Goal: Task Accomplishment & Management: Manage account settings

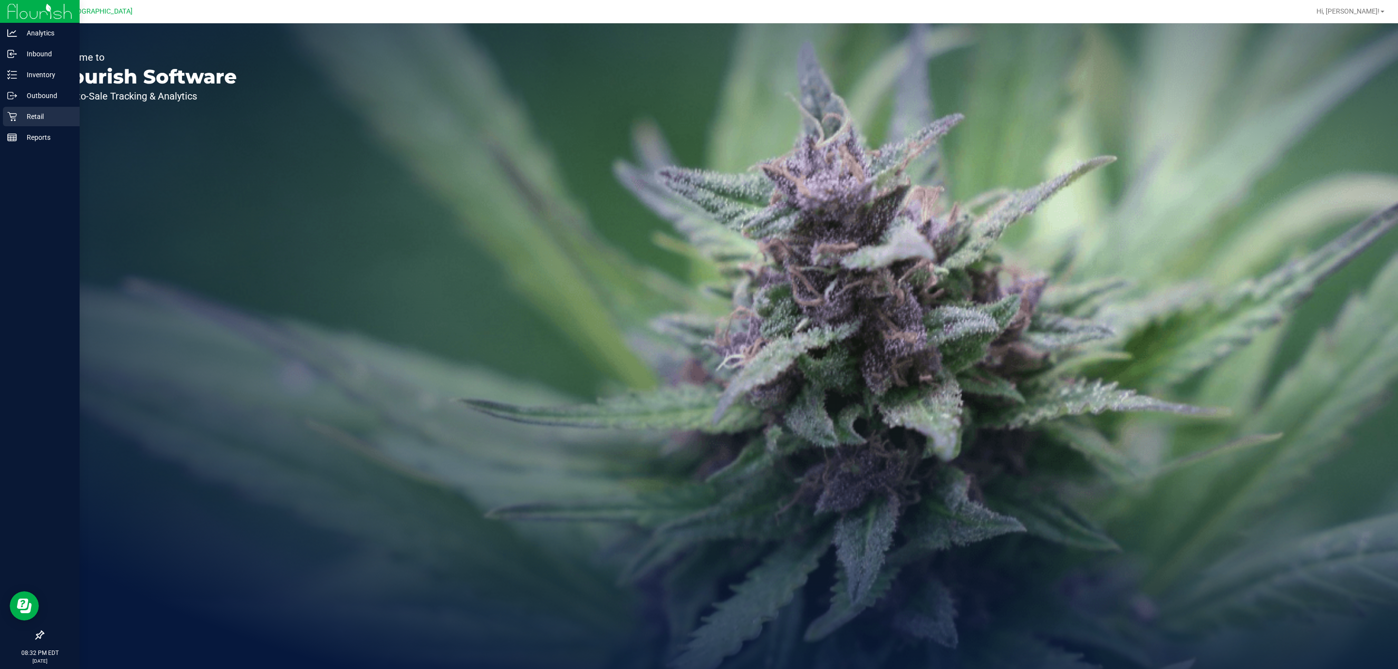
click at [37, 121] on p "Retail" at bounding box center [46, 117] width 58 height 12
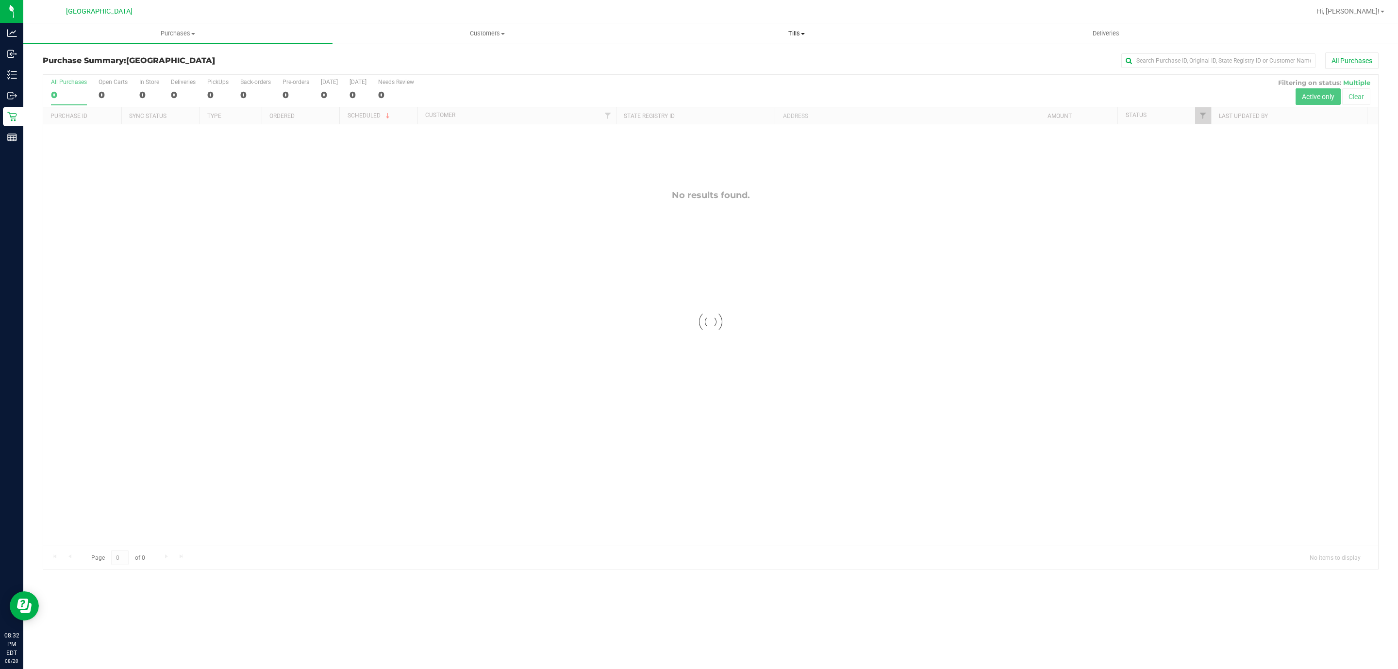
click at [798, 33] on span "Tills" at bounding box center [796, 33] width 308 height 9
click at [714, 56] on li "Manage tills" at bounding box center [796, 59] width 309 height 12
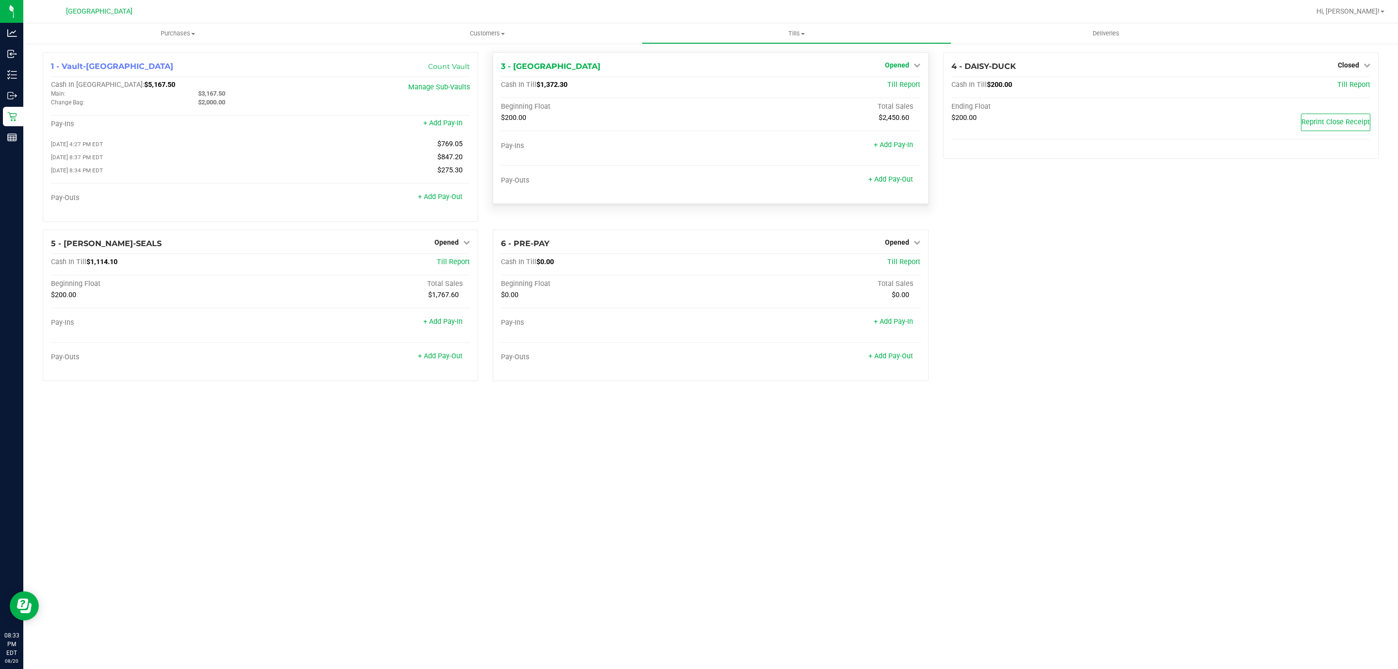
click at [903, 67] on span "Opened" at bounding box center [897, 65] width 24 height 8
click at [896, 89] on div "Close Till" at bounding box center [898, 86] width 72 height 12
click at [909, 84] on link "Close Till" at bounding box center [898, 86] width 26 height 8
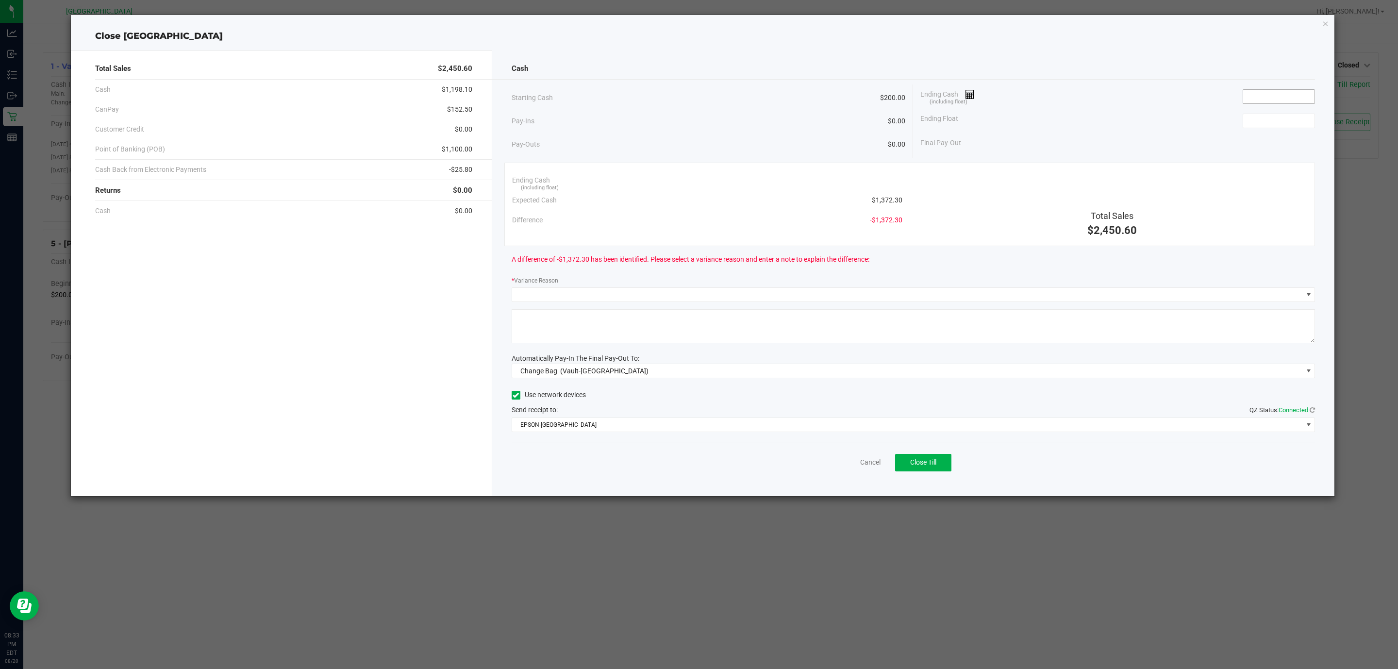
click at [1262, 104] on span at bounding box center [1278, 96] width 72 height 15
click at [1261, 97] on input at bounding box center [1278, 97] width 71 height 14
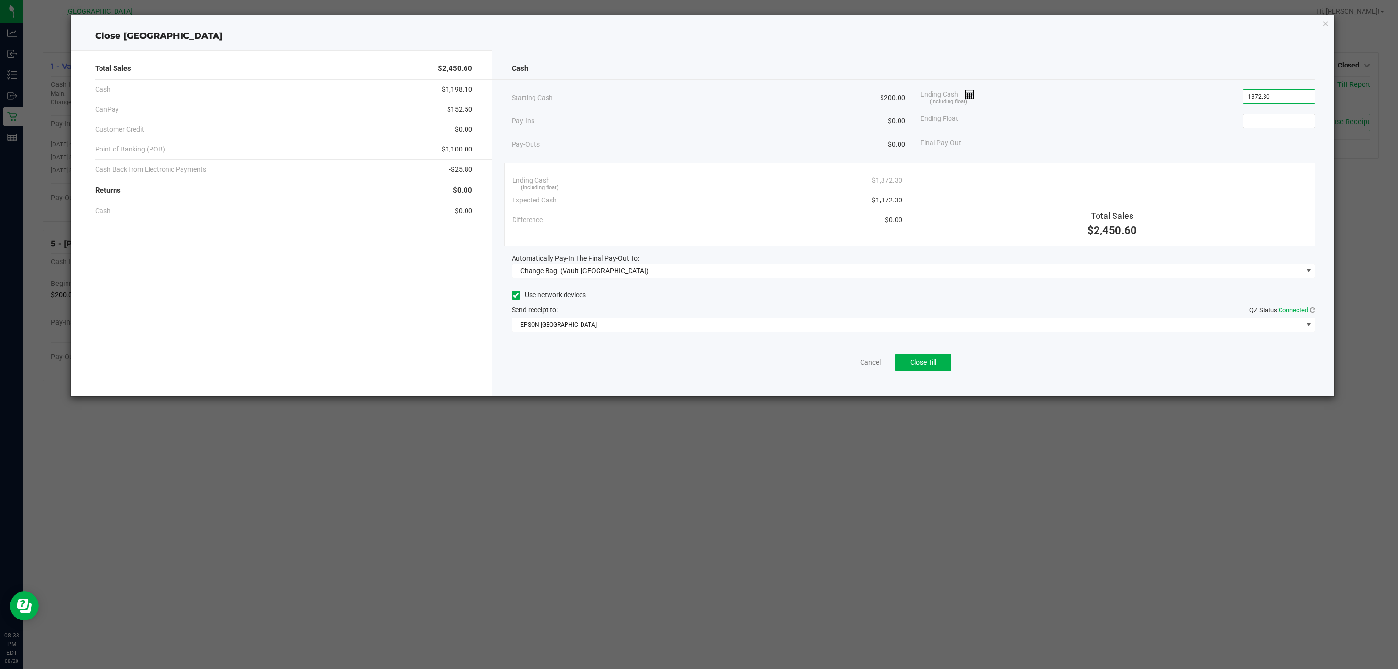
type input "$1,372.30"
click at [1265, 116] on input at bounding box center [1278, 121] width 71 height 14
type input "$200.00"
click at [1141, 127] on div "Ending Float $200.00" at bounding box center [1117, 121] width 395 height 24
click at [609, 264] on span "Change Bag (Vault-Deerfield Beach)" at bounding box center [914, 271] width 804 height 15
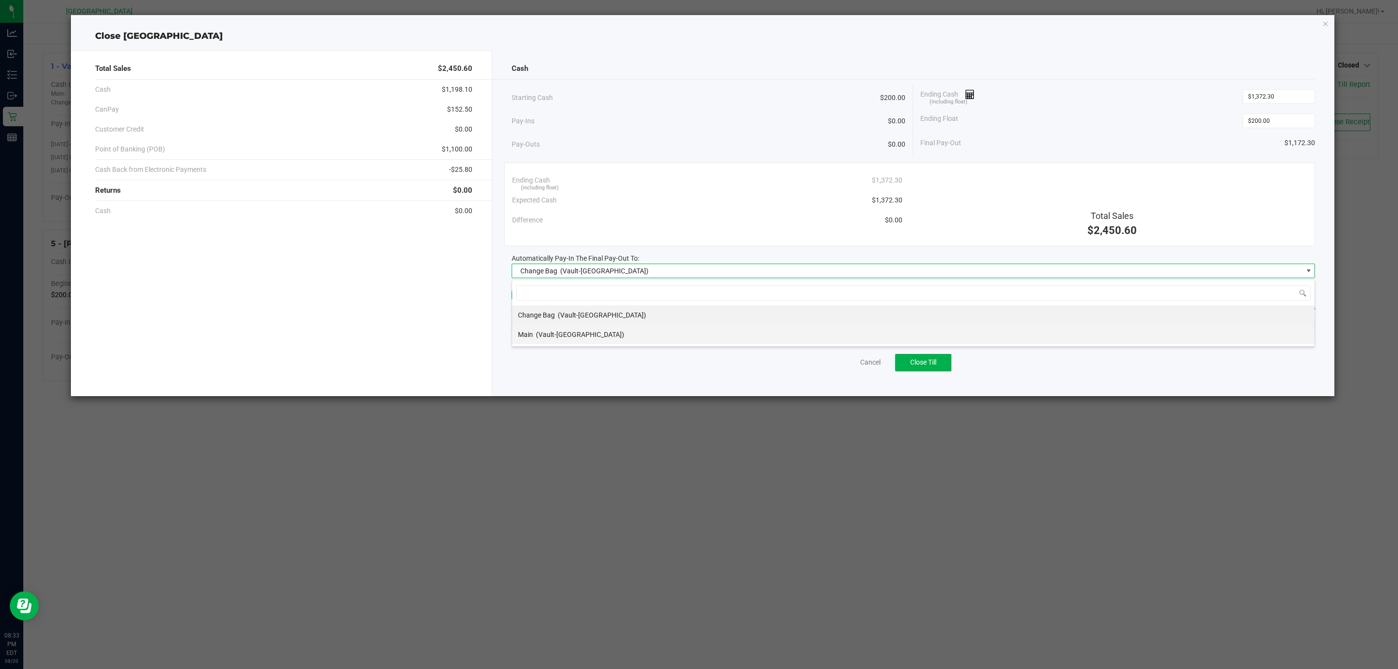
scroll to position [15, 804]
click at [535, 334] on div "Main (Vault-Deerfield Beach)" at bounding box center [571, 334] width 106 height 17
click at [541, 331] on span "EPSON-CYPRUS" at bounding box center [907, 325] width 791 height 14
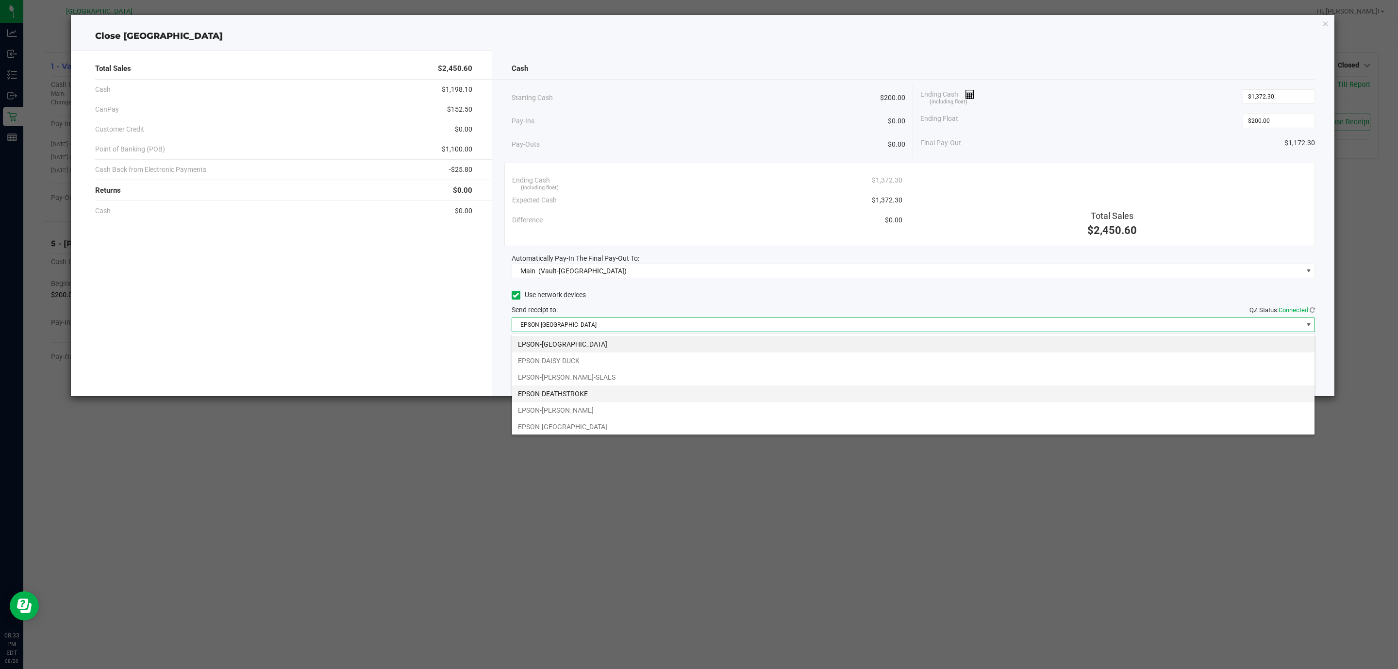
click at [546, 391] on li "EPSON-DEATHSTROKE" at bounding box center [913, 393] width 802 height 17
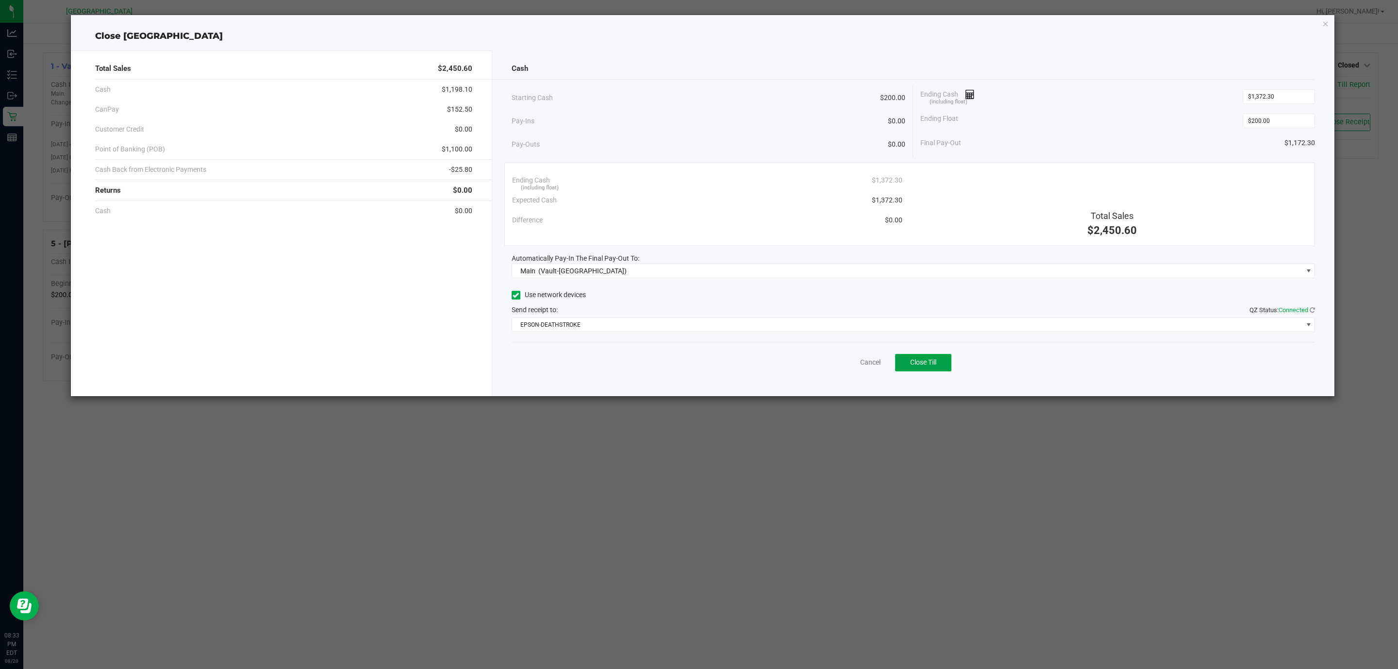
click at [937, 370] on button "Close Till" at bounding box center [923, 362] width 56 height 17
click at [1326, 25] on icon "button" at bounding box center [1325, 23] width 7 height 12
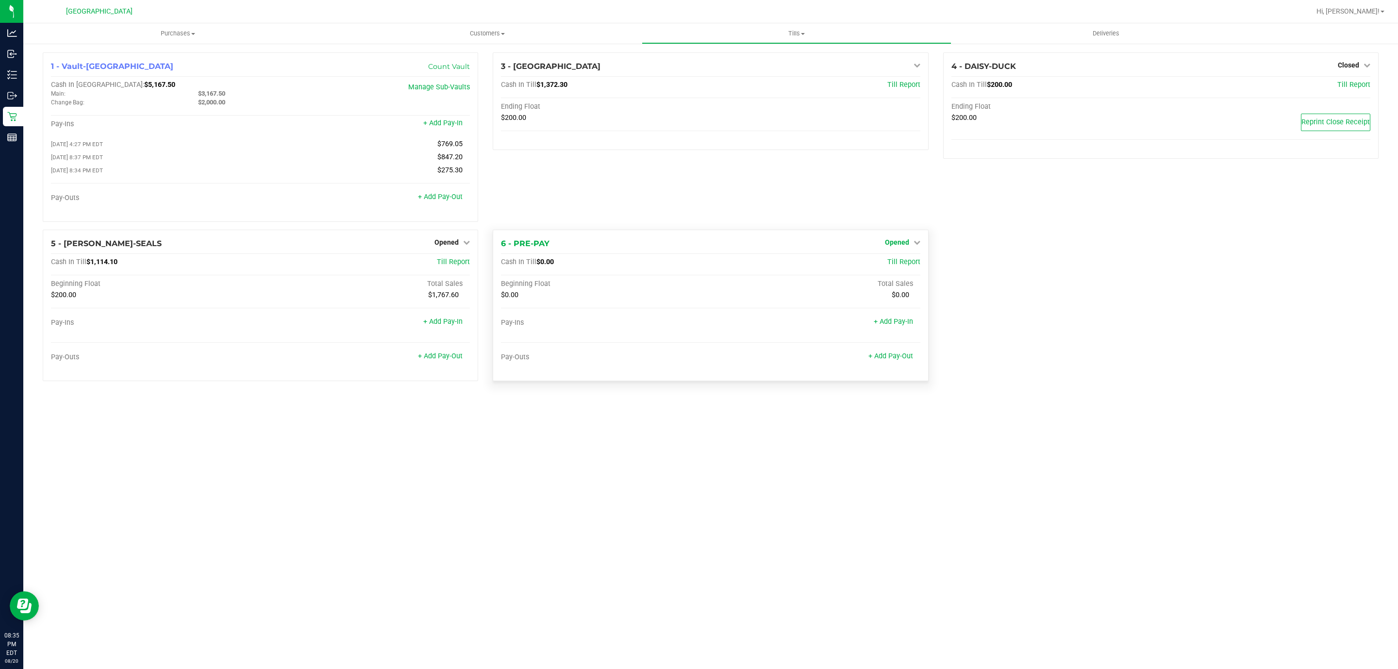
click at [916, 241] on link "Opened" at bounding box center [902, 242] width 35 height 8
click at [893, 266] on link "Close Till" at bounding box center [898, 262] width 26 height 8
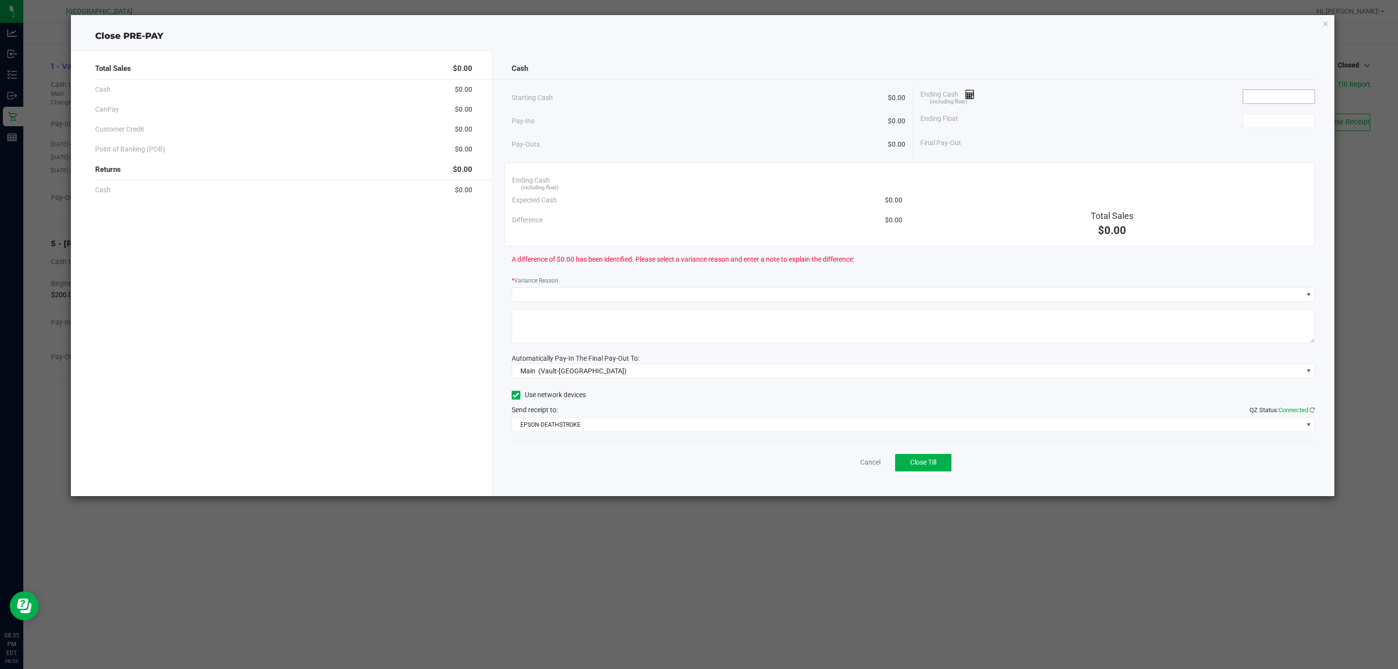
click at [1260, 98] on input at bounding box center [1278, 97] width 71 height 14
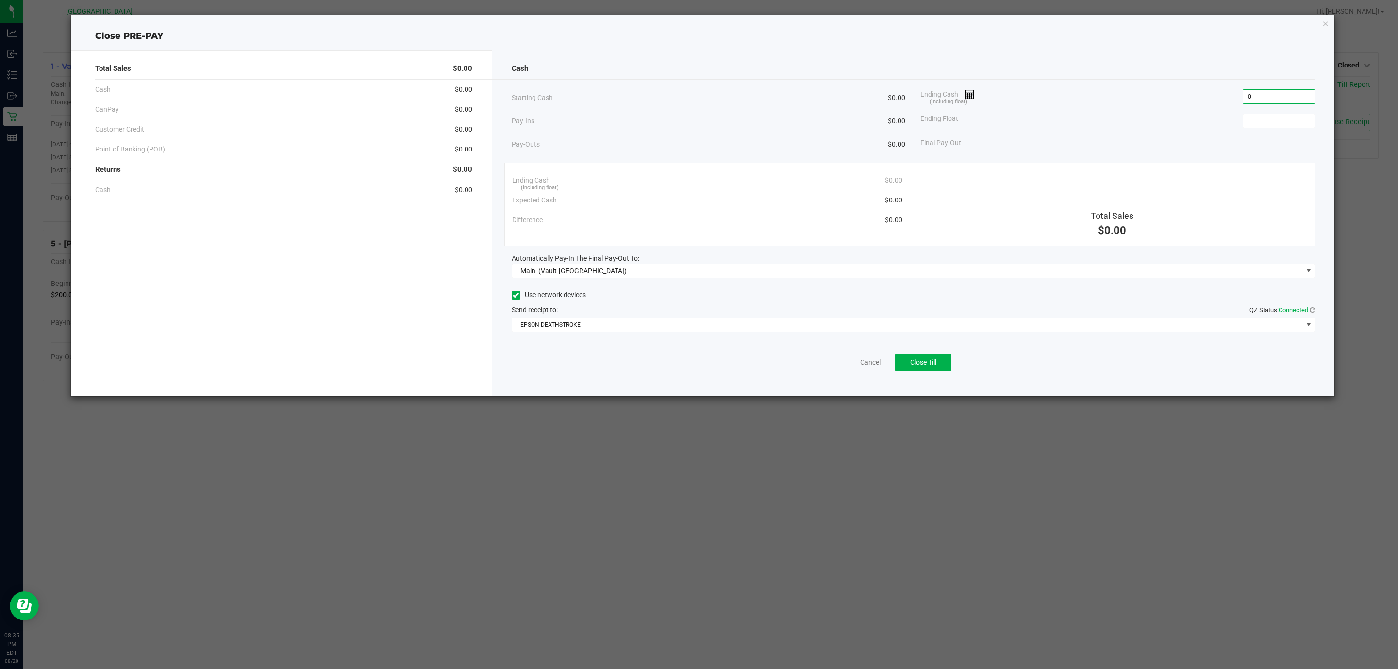
type input "$0.00"
click at [1260, 130] on div "Ending Float" at bounding box center [1117, 121] width 395 height 24
click at [1281, 119] on input at bounding box center [1278, 121] width 71 height 14
type input "$0.00"
click at [779, 118] on div "Pay-Ins $0.00" at bounding box center [709, 121] width 394 height 20
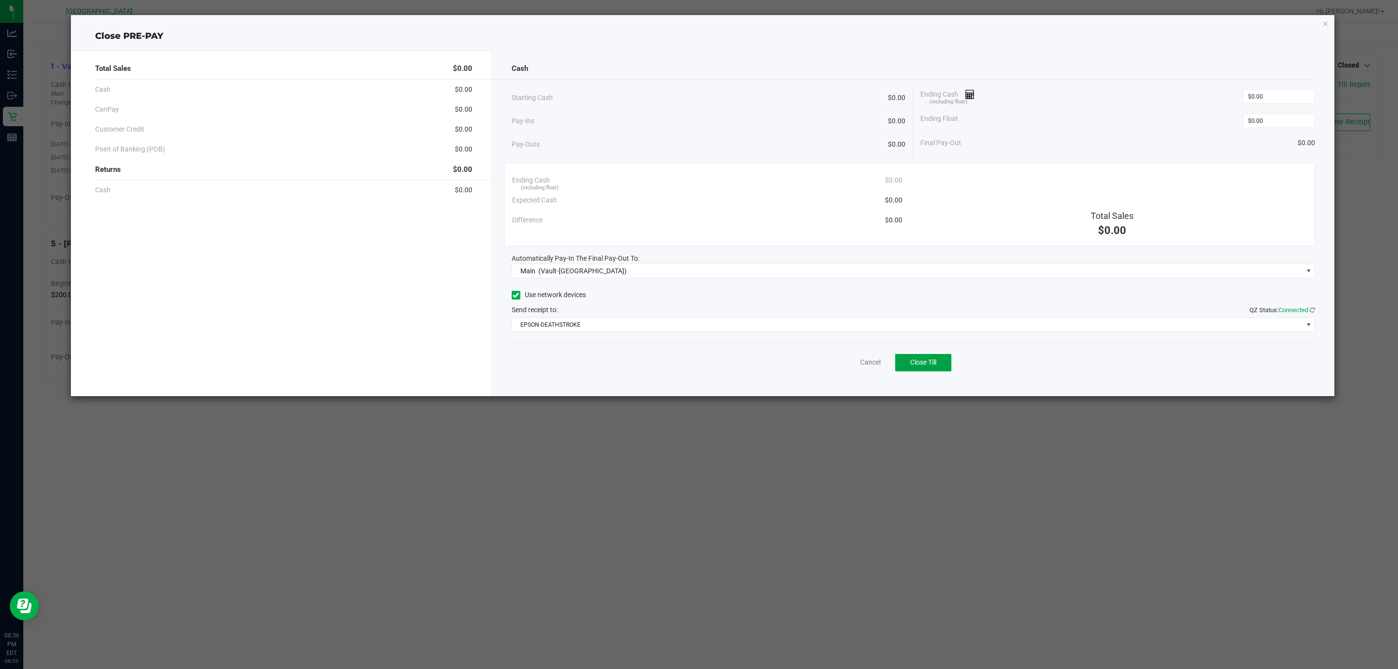
click at [936, 361] on span "Close Till" at bounding box center [923, 362] width 26 height 8
click at [1322, 22] on icon "button" at bounding box center [1325, 23] width 7 height 12
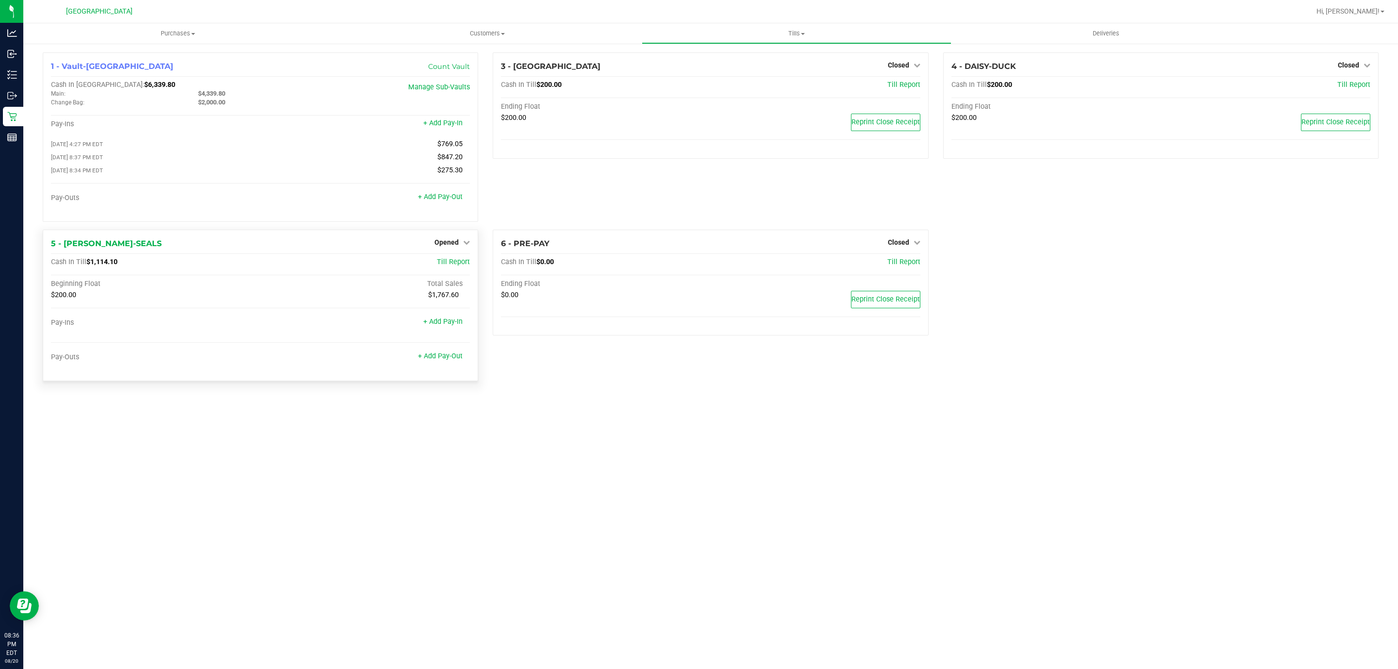
click at [457, 240] on div "Opened" at bounding box center [451, 242] width 35 height 12
click at [460, 239] on div "Opened" at bounding box center [451, 242] width 35 height 12
click at [459, 244] on link "Opened" at bounding box center [451, 242] width 35 height 8
click at [443, 266] on link "Close Till" at bounding box center [448, 262] width 26 height 8
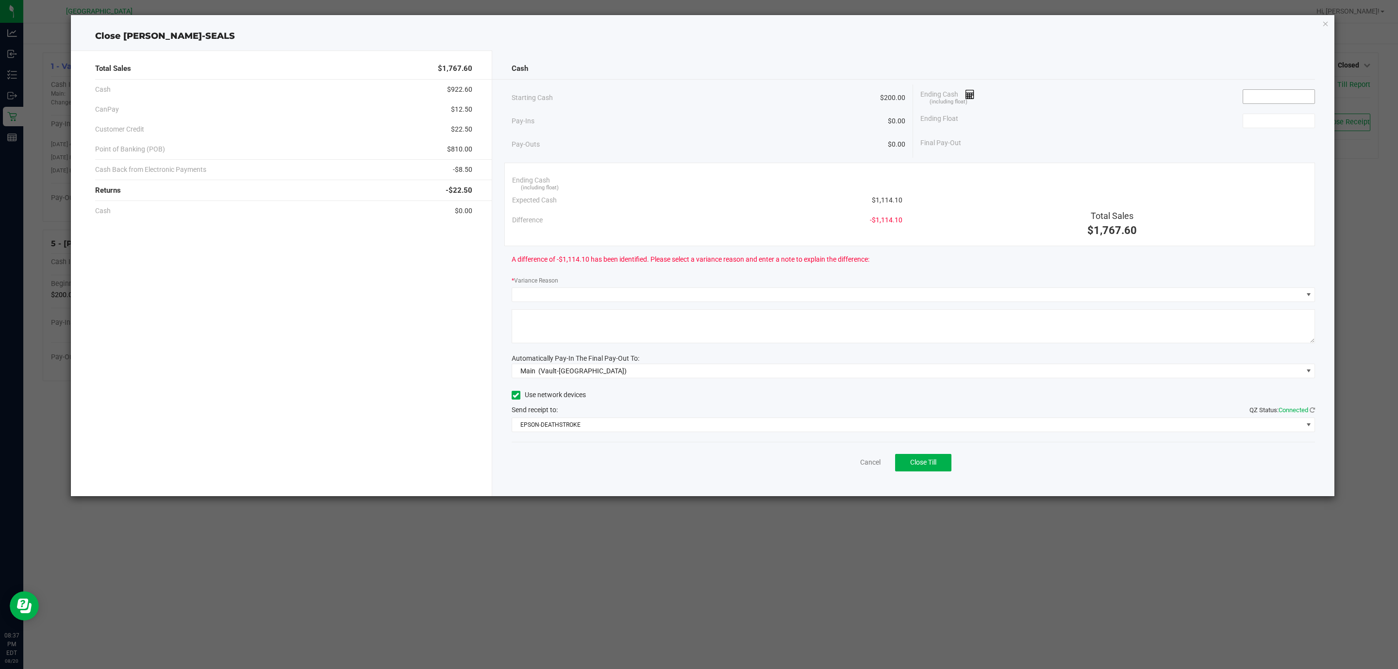
click at [1296, 95] on input at bounding box center [1278, 97] width 71 height 14
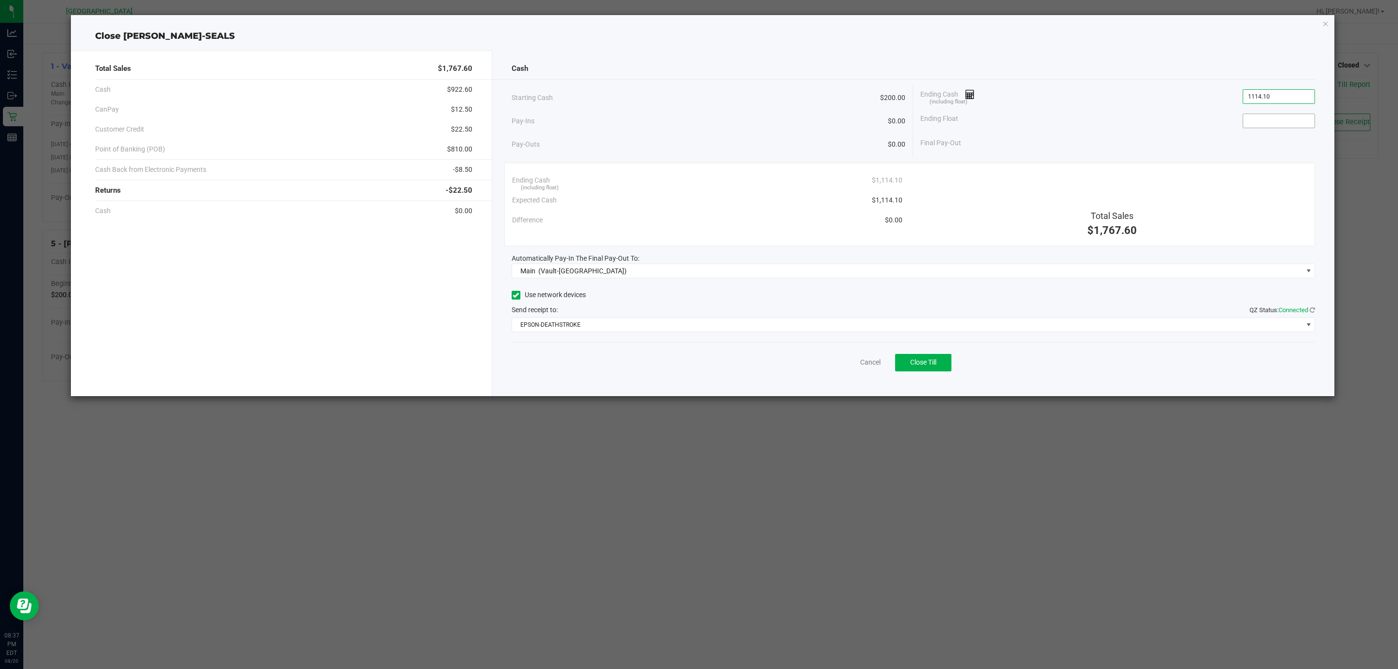
type input "$1,114.10"
click at [1265, 123] on input at bounding box center [1278, 121] width 71 height 14
type input "$200.00"
click at [683, 112] on div "Pay-Ins $0.00" at bounding box center [709, 121] width 394 height 20
click at [926, 364] on span "Close Till" at bounding box center [923, 362] width 26 height 8
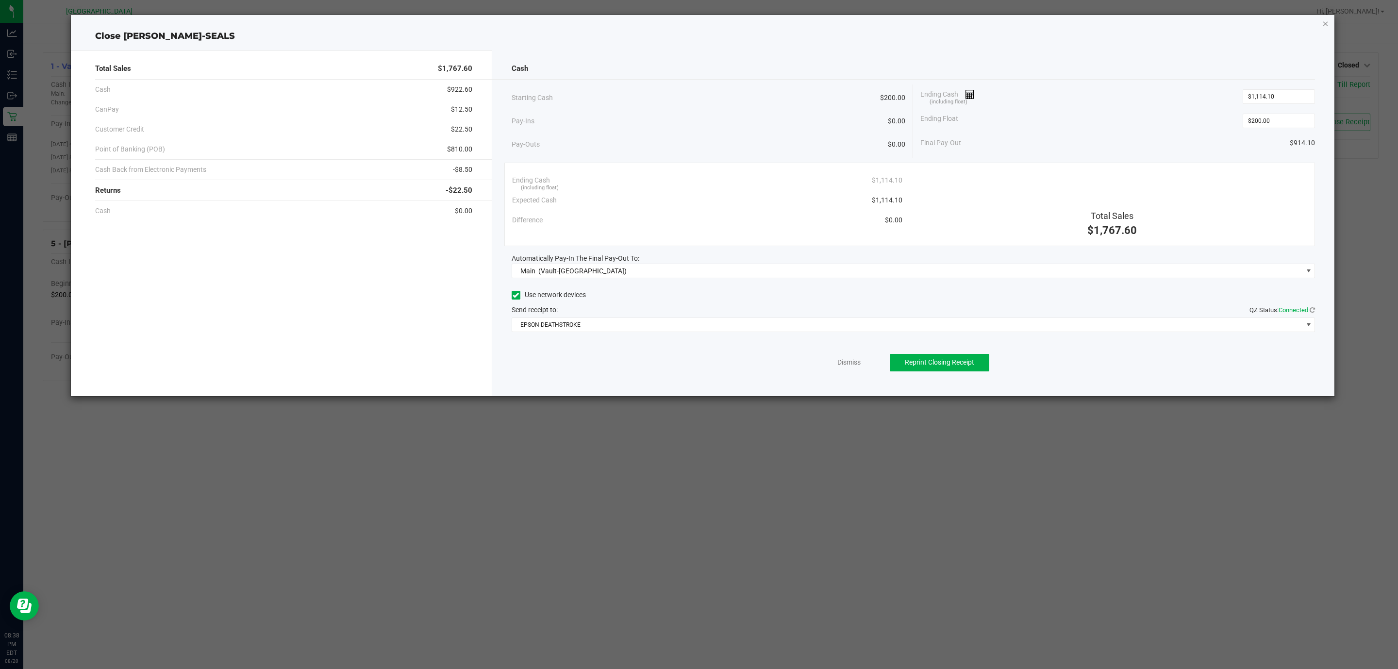
click at [1323, 23] on icon "button" at bounding box center [1325, 23] width 7 height 12
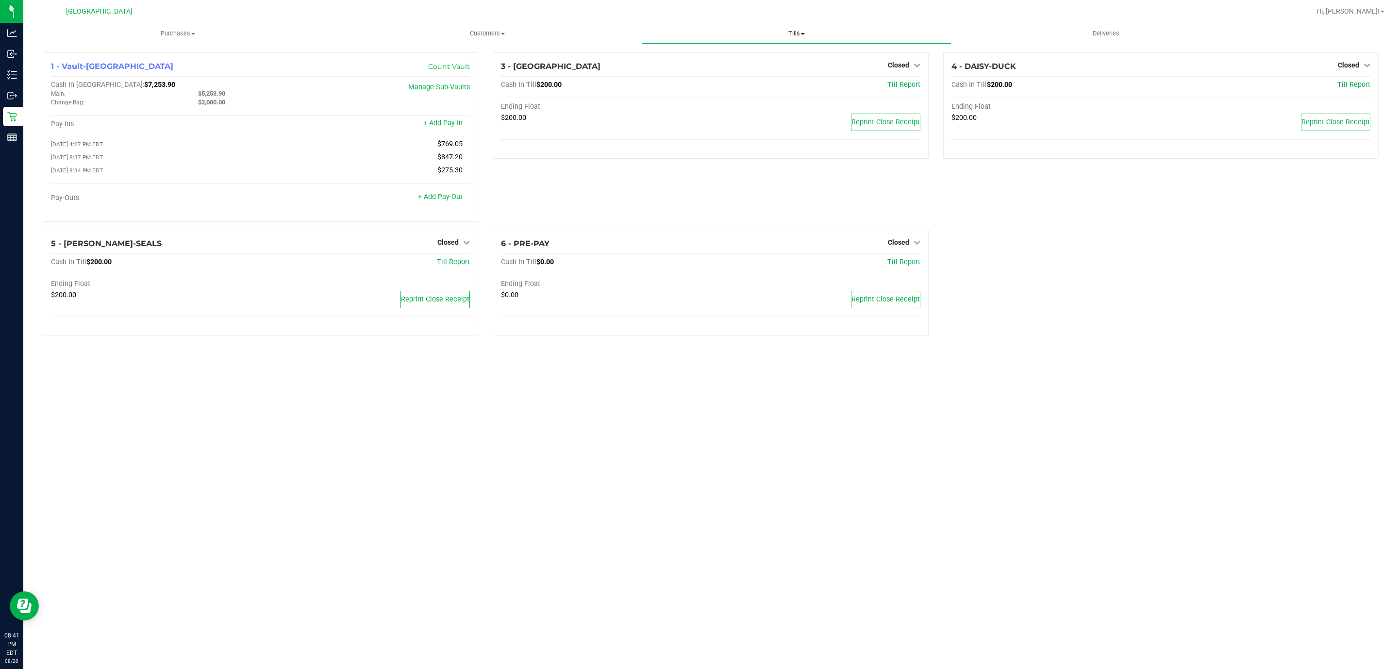
click at [782, 32] on span "Tills" at bounding box center [796, 33] width 308 height 9
click at [706, 72] on span "Reconcile e-payments" at bounding box center [690, 70] width 97 height 8
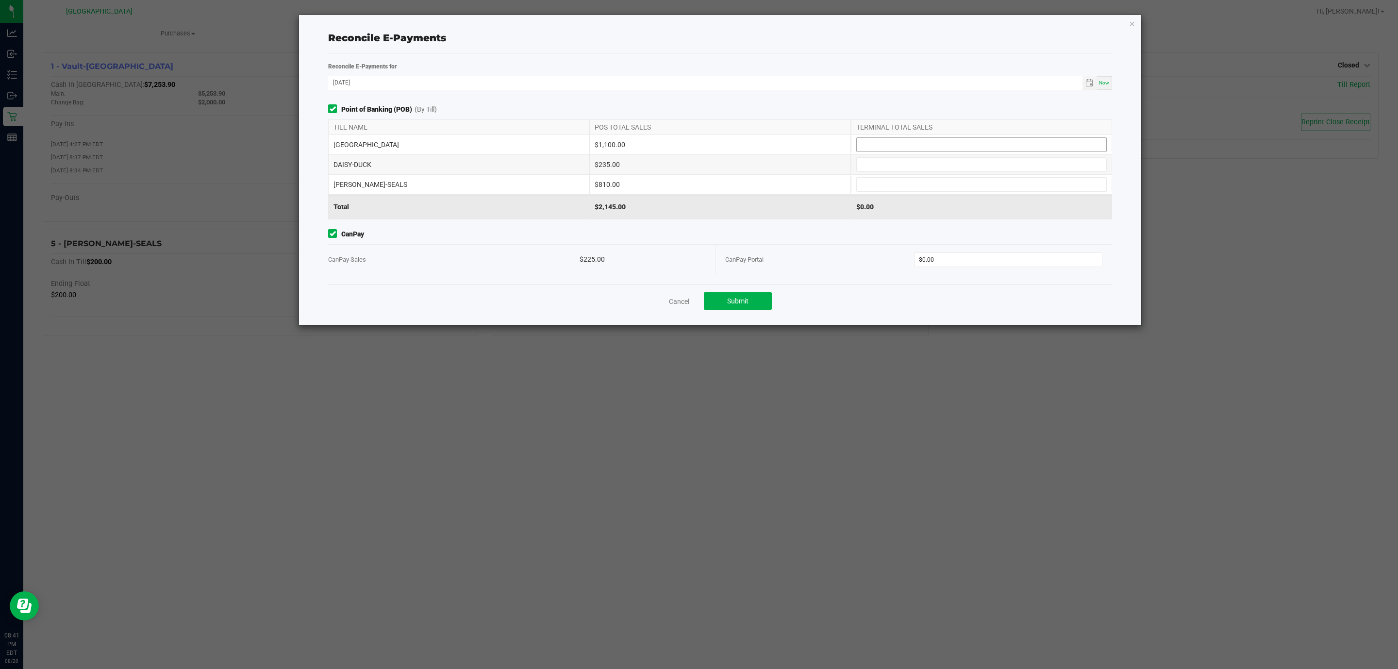
click at [862, 150] on input at bounding box center [981, 145] width 249 height 14
type input "$1,100.00"
click at [897, 165] on input at bounding box center [981, 165] width 249 height 14
type input "$235.00"
click at [894, 186] on input at bounding box center [981, 185] width 249 height 14
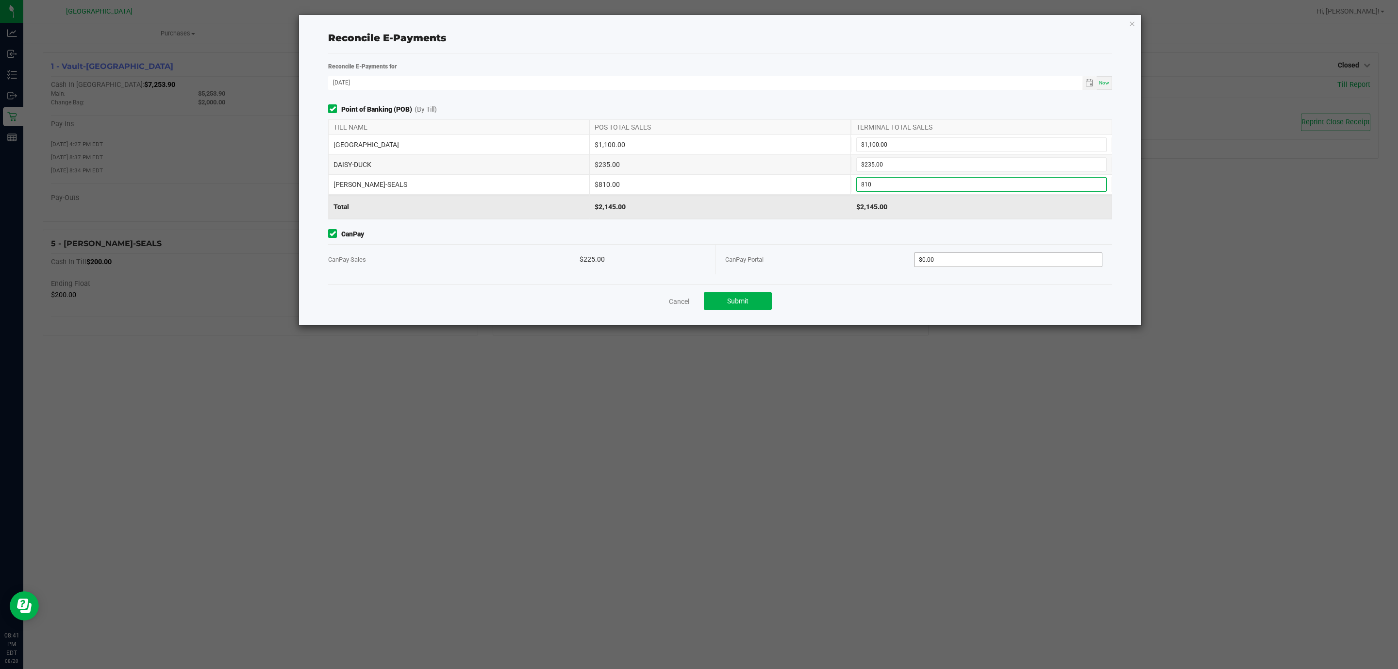
type input "$810.00"
click at [955, 261] on input "0" at bounding box center [1008, 260] width 188 height 14
type input "$225.00"
click at [852, 283] on div "Point of Banking (POB) (By Till) TILL NAME POS TOTAL SALES TERMINAL TOTAL SALES…" at bounding box center [720, 194] width 798 height 180
click at [718, 303] on button "Submit" at bounding box center [738, 300] width 68 height 17
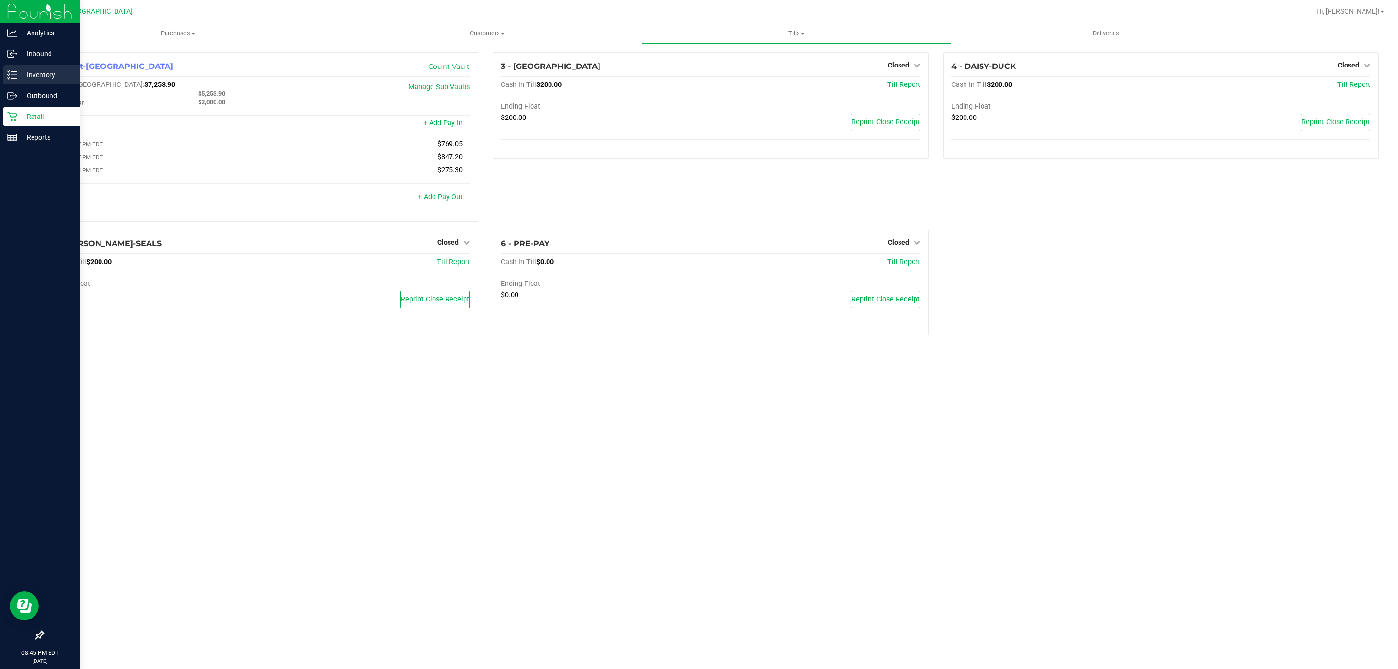
click at [37, 71] on p "Inventory" at bounding box center [46, 75] width 58 height 12
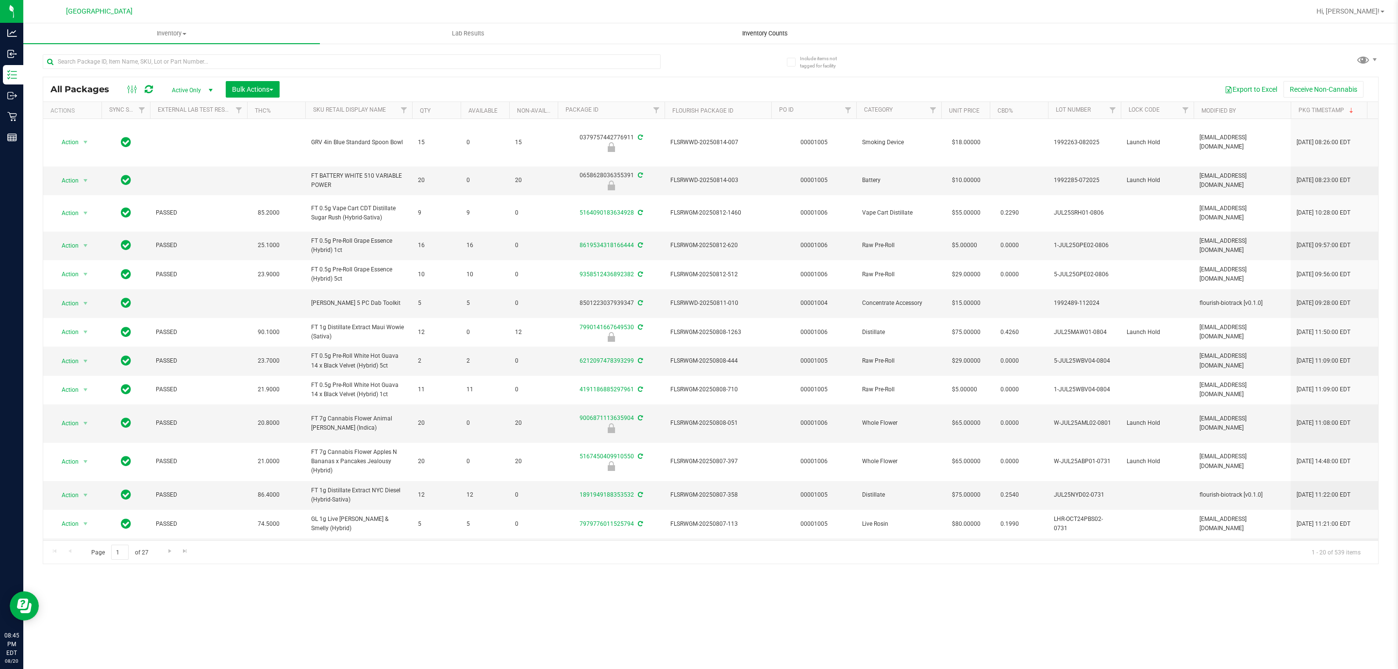
click at [747, 34] on span "Inventory Counts" at bounding box center [765, 33] width 72 height 9
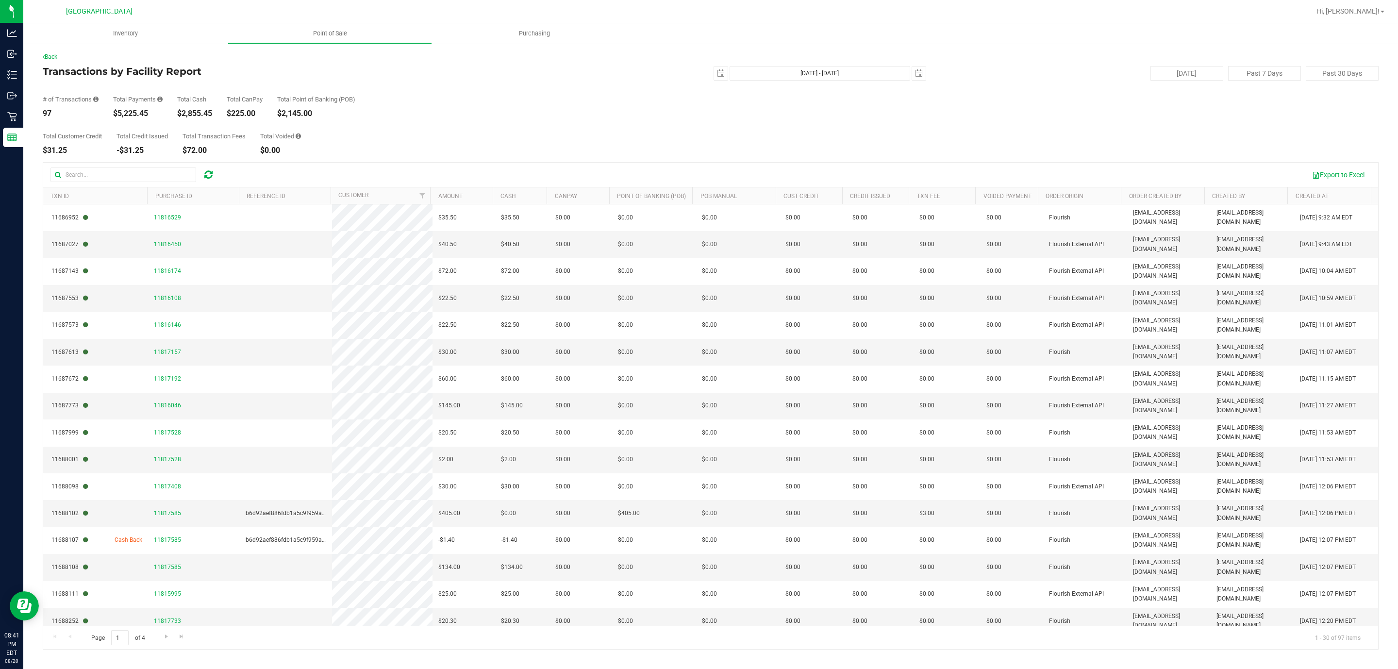
click at [124, 110] on div "$5,225.45" at bounding box center [138, 114] width 50 height 8
copy div "5,225.45"
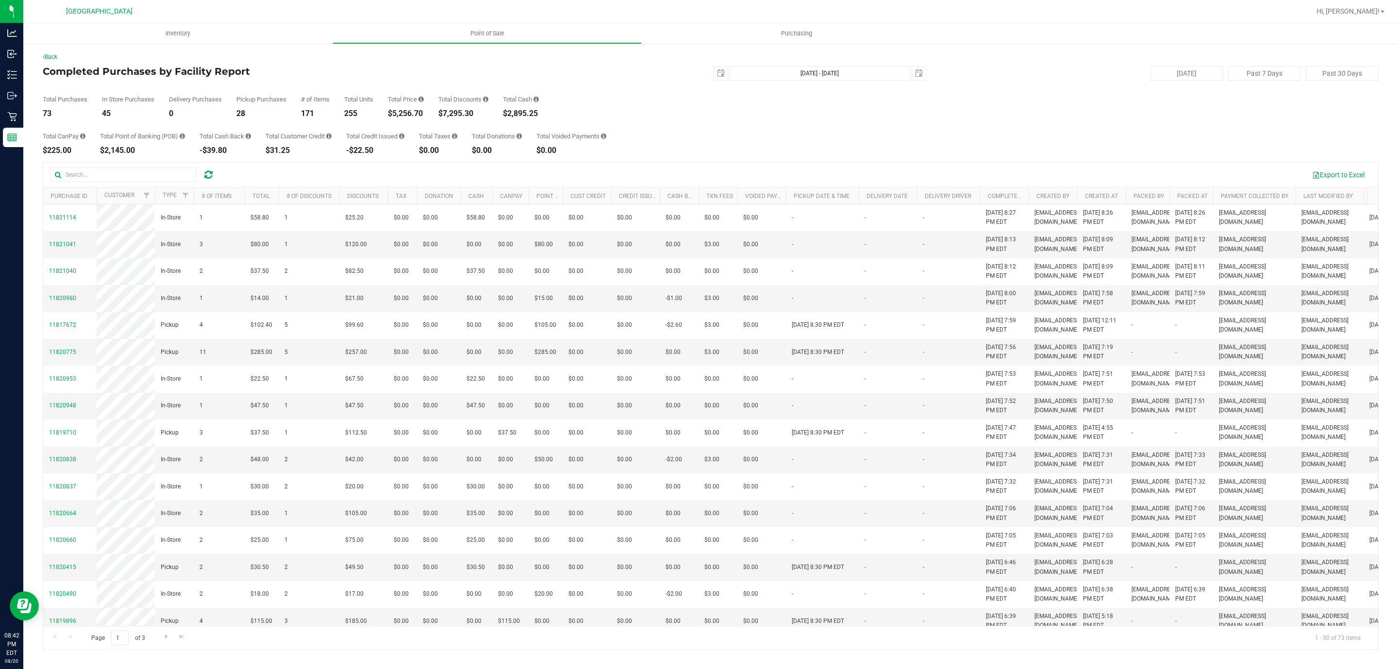
click at [462, 112] on div "$7,295.30" at bounding box center [463, 114] width 50 height 8
copy div "7,295.30"
click at [348, 110] on div "255" at bounding box center [358, 114] width 29 height 8
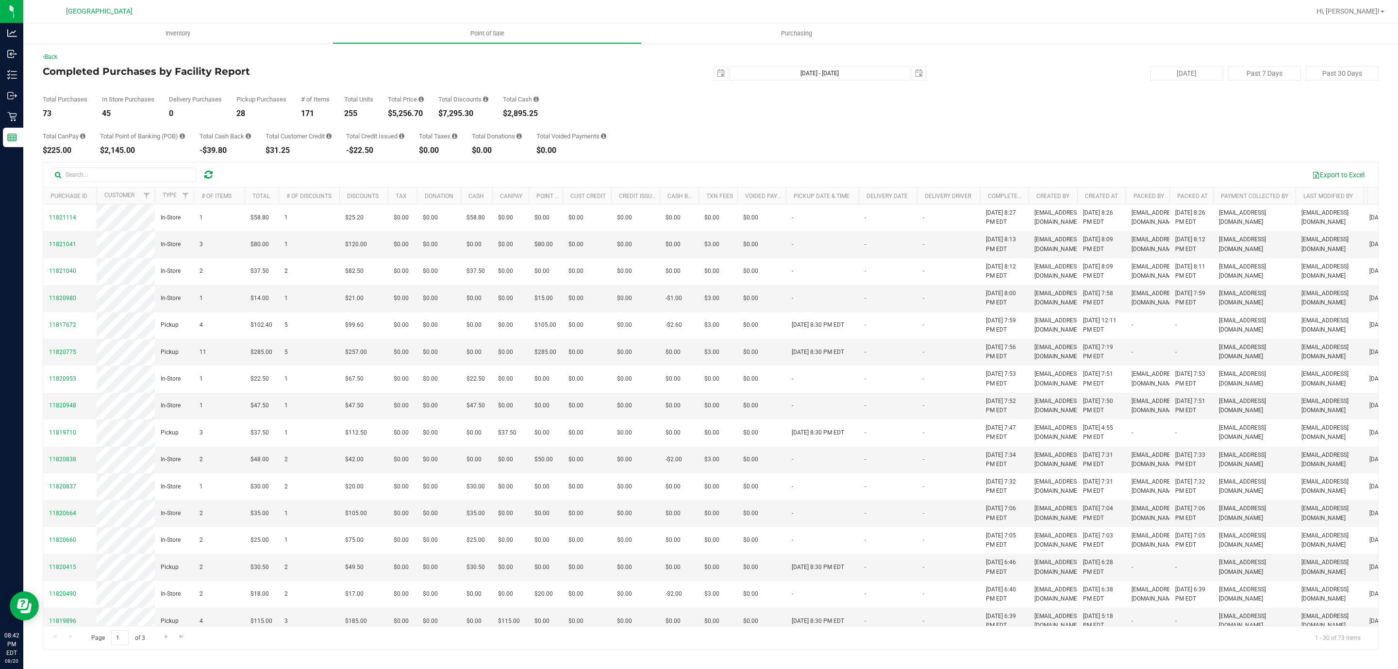
copy div "255"
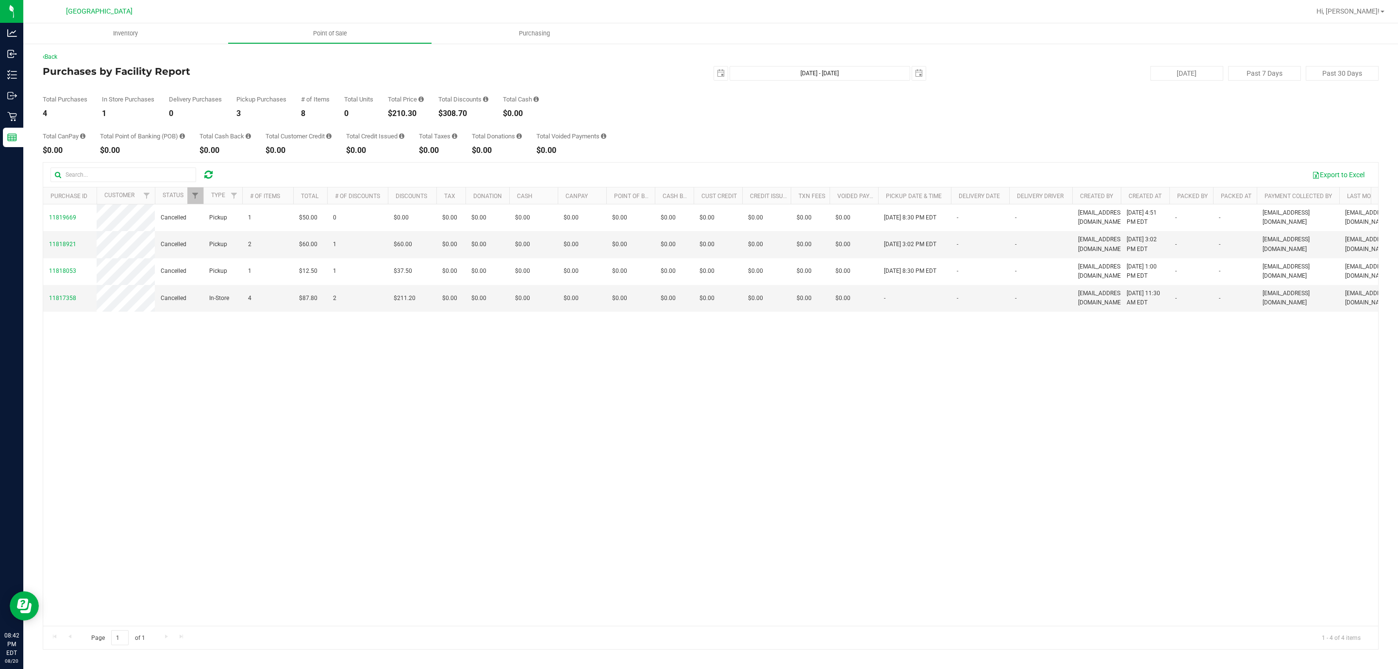
click at [410, 111] on div "$210.30" at bounding box center [406, 114] width 36 height 8
copy div "210.30"
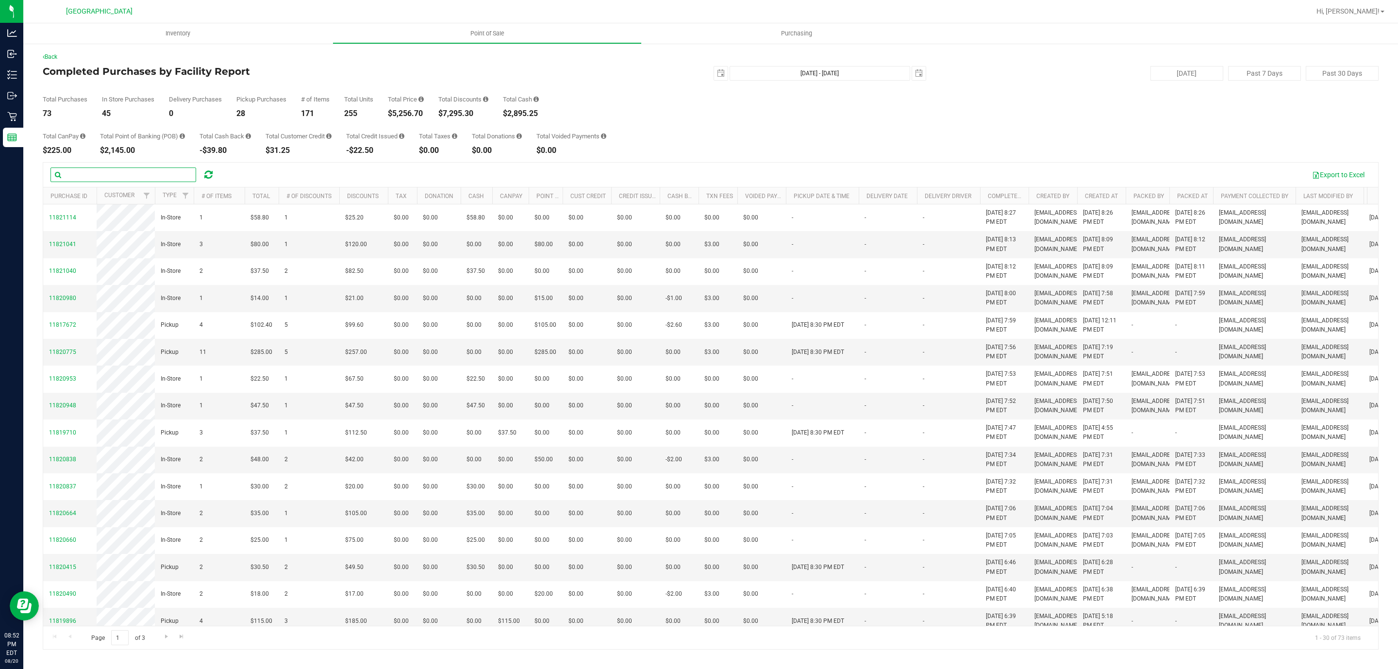
click at [151, 175] on input "text" at bounding box center [123, 174] width 146 height 15
type input "11816450"
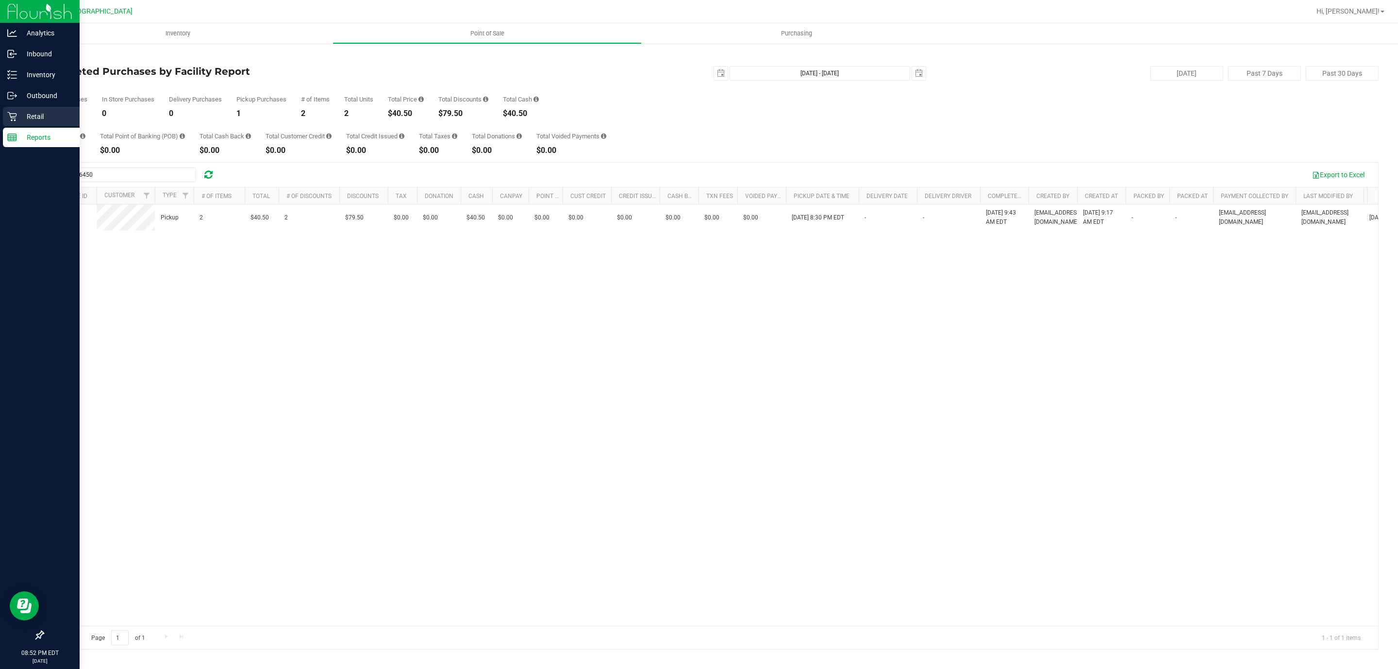
click at [42, 118] on p "Retail" at bounding box center [46, 117] width 58 height 12
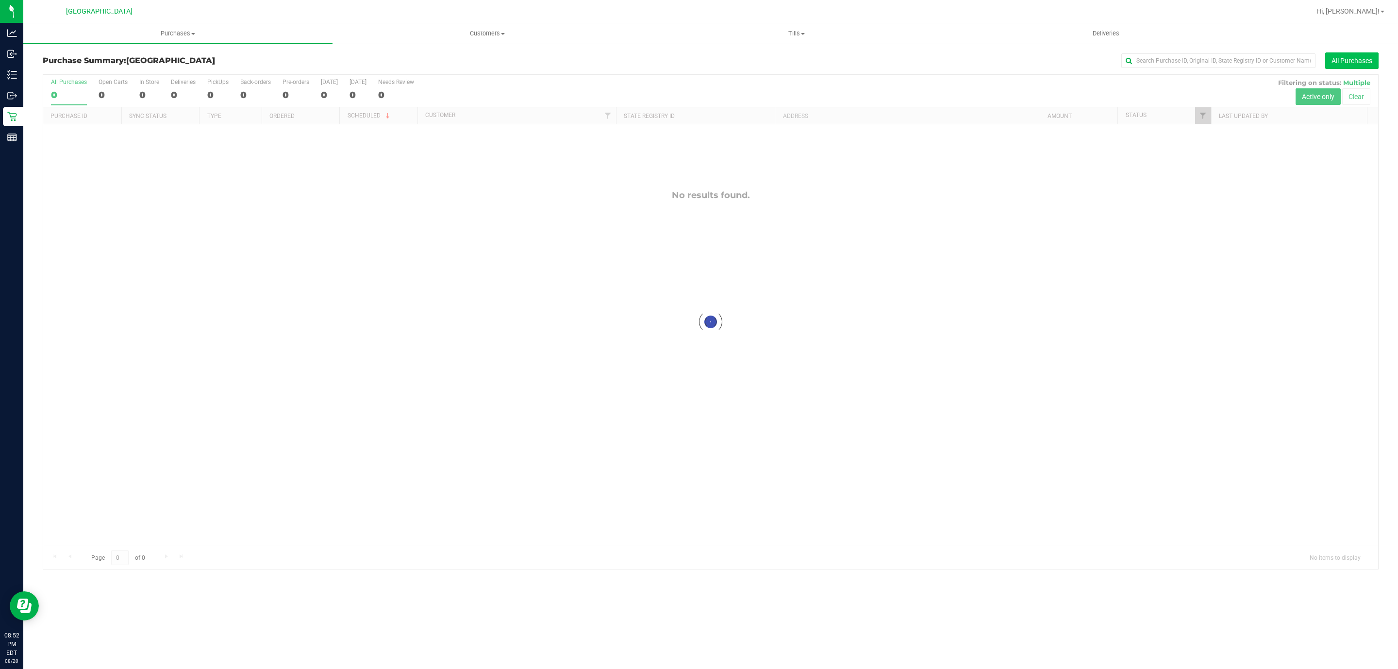
click at [1358, 57] on button "All Purchases" at bounding box center [1351, 60] width 53 height 17
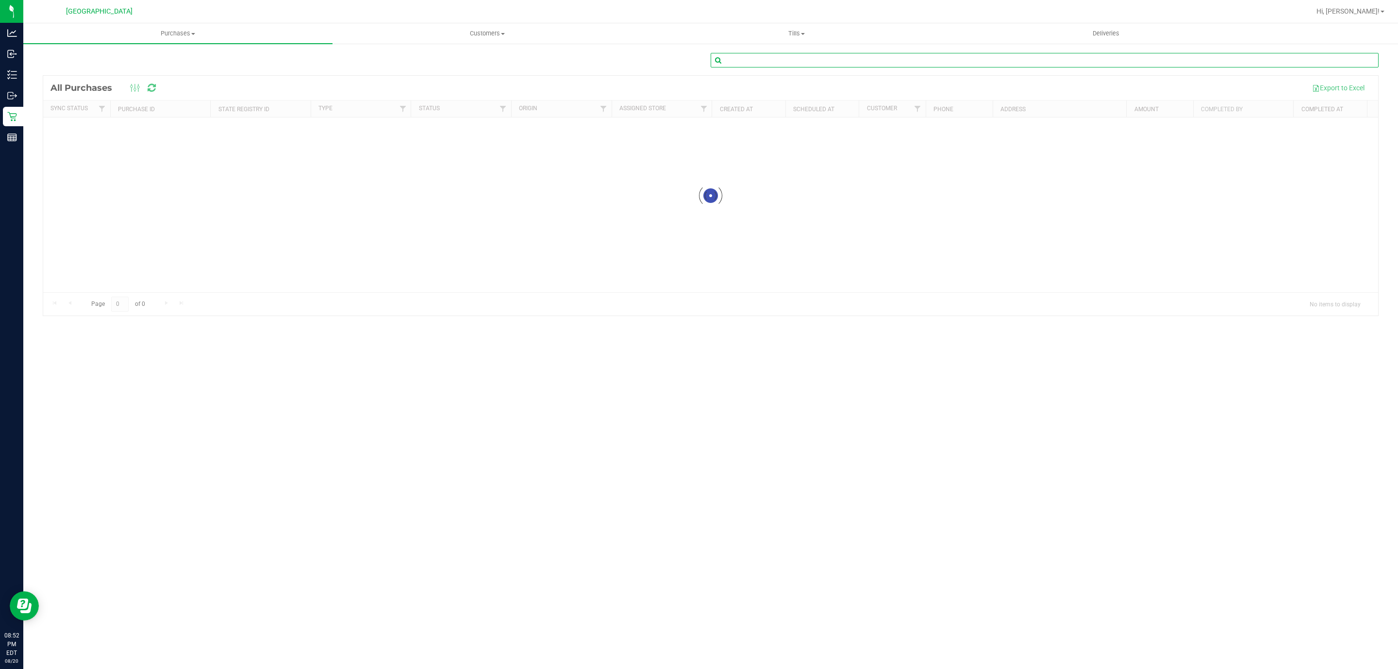
click at [1356, 57] on input "text" at bounding box center [1045, 60] width 668 height 15
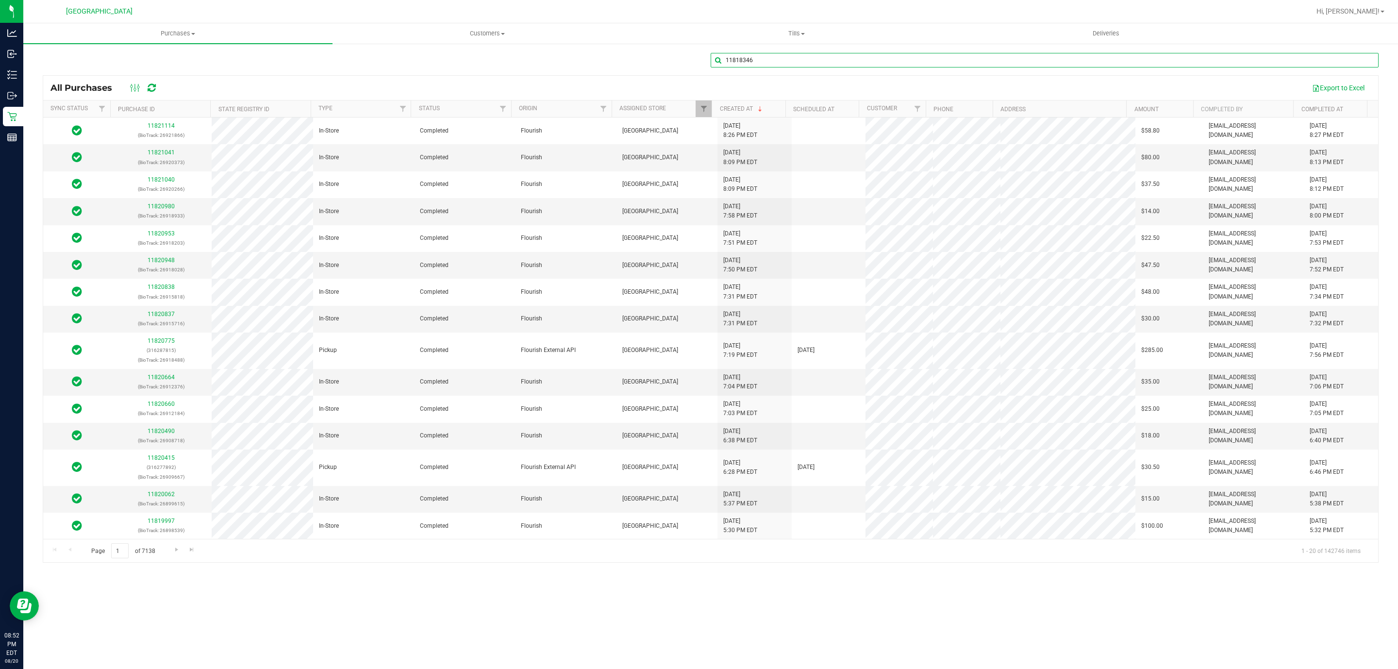
type input "11818346"
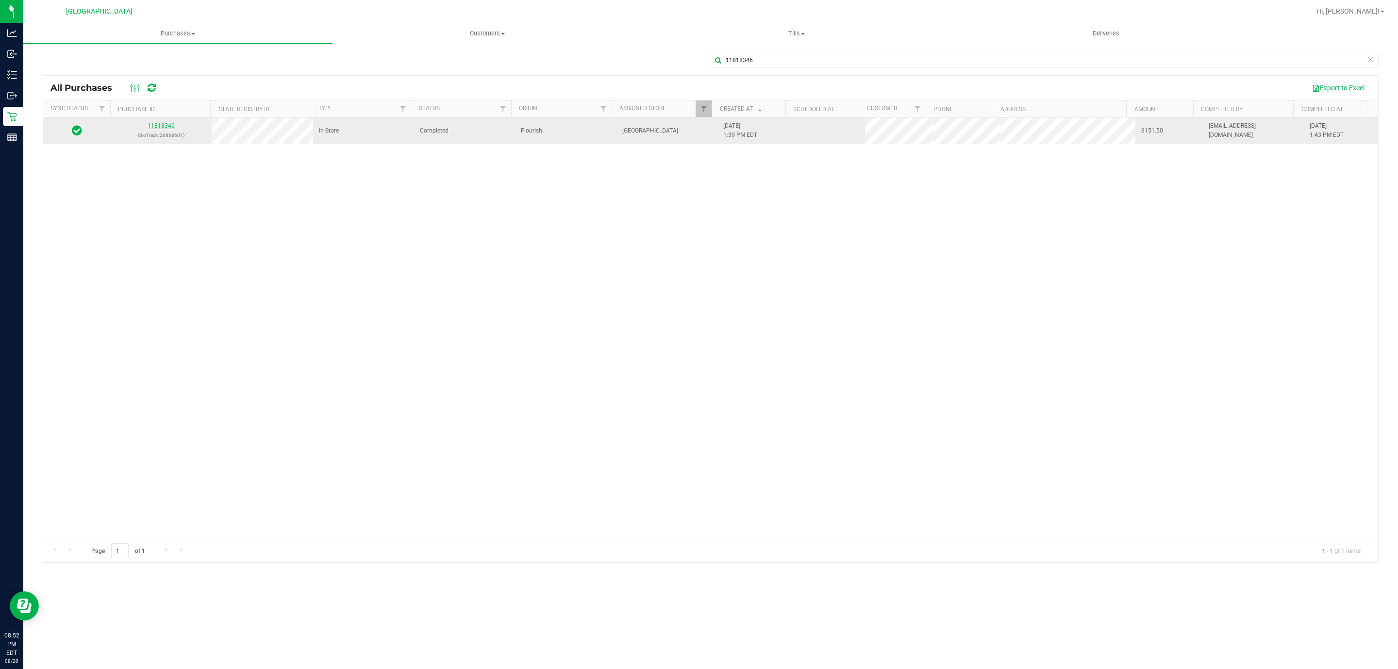
click at [152, 127] on link "11818346" at bounding box center [161, 125] width 27 height 7
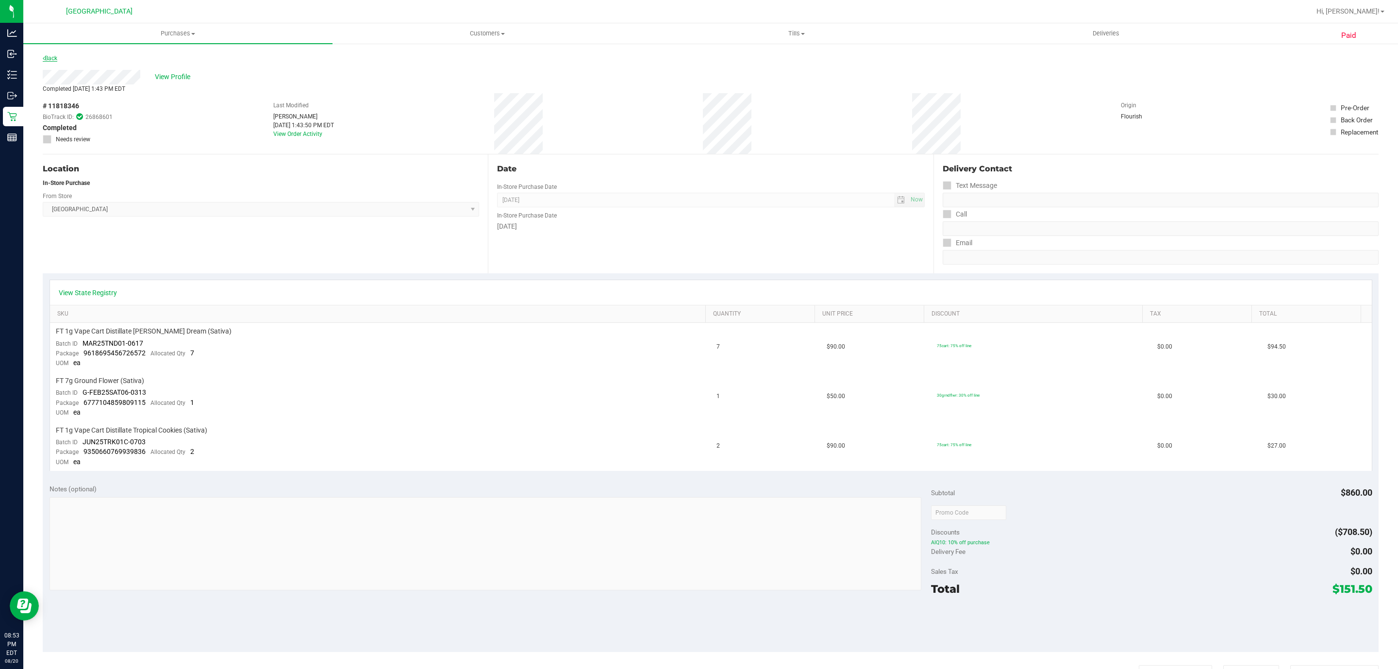
click at [51, 57] on link "Back" at bounding box center [50, 58] width 15 height 7
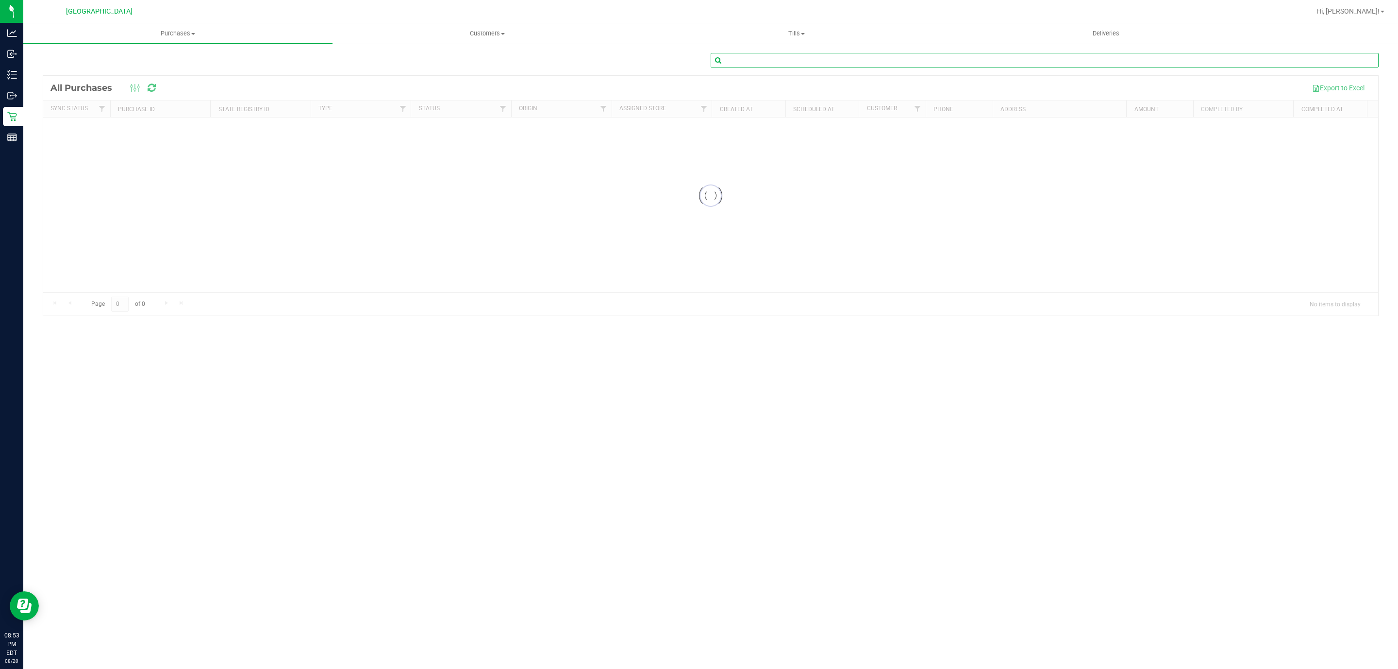
click at [843, 66] on input "text" at bounding box center [1045, 60] width 668 height 15
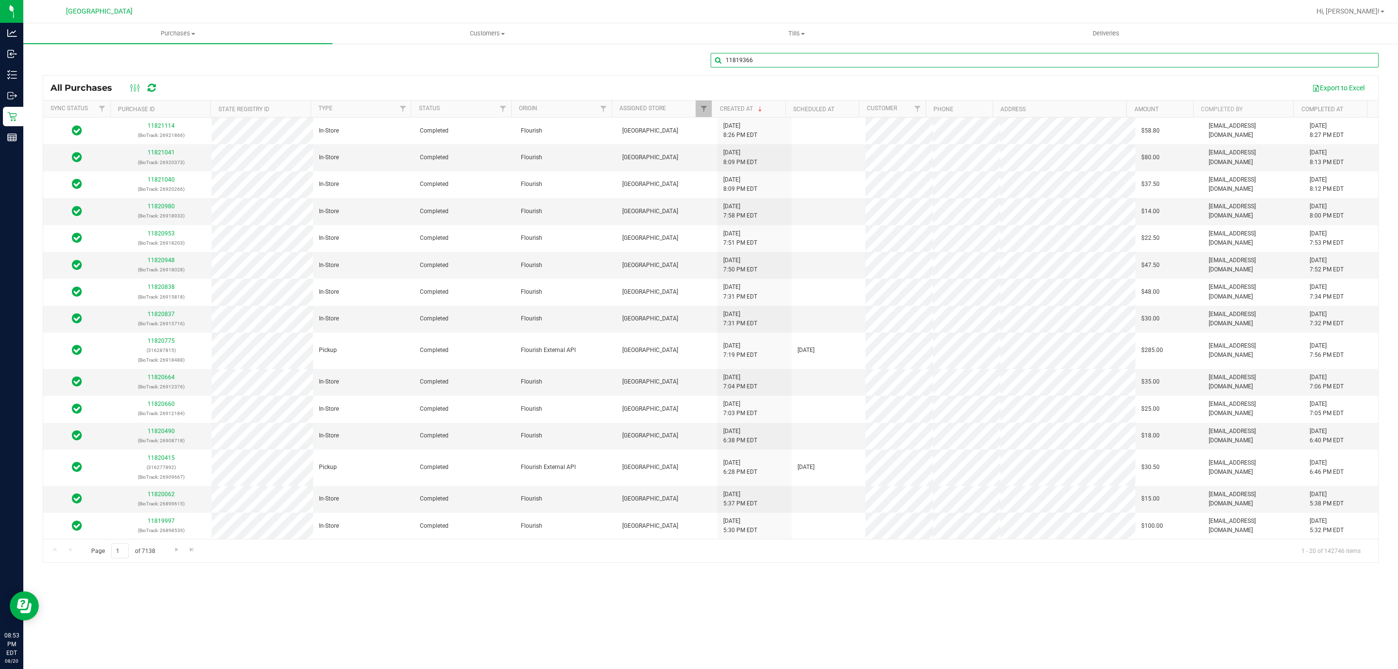
type input "11819366"
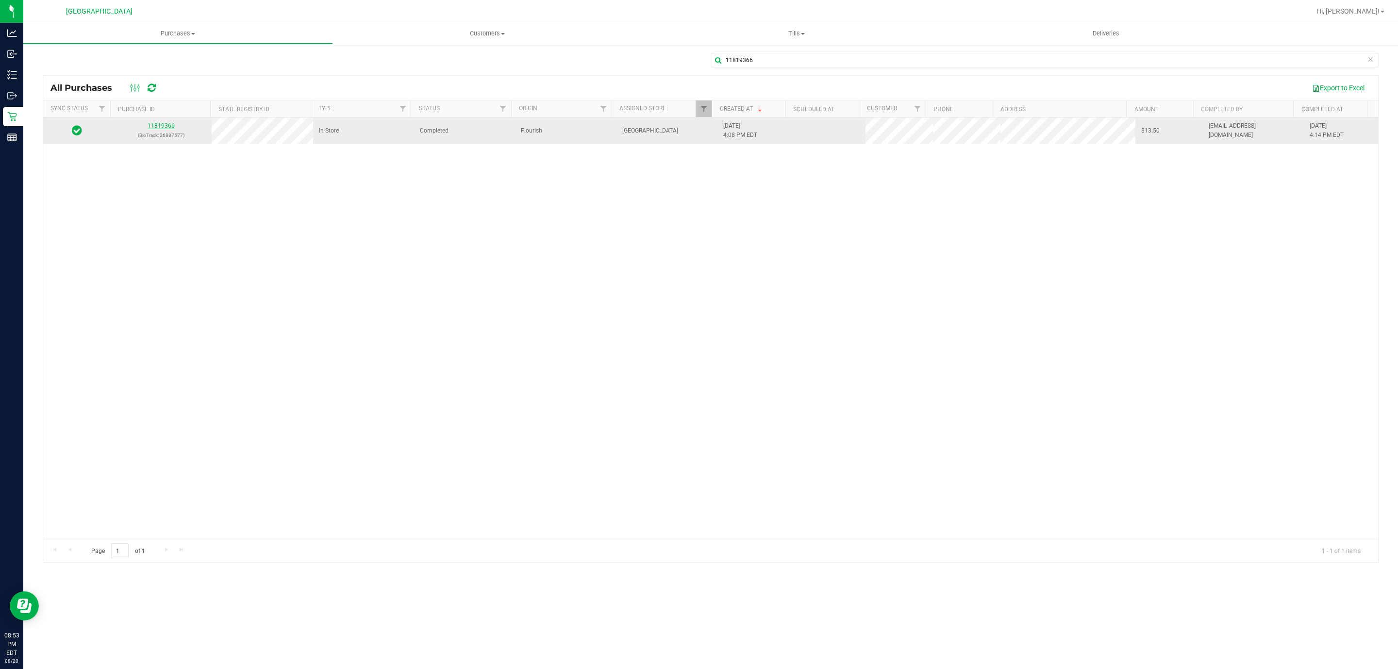
click at [156, 124] on link "11819366" at bounding box center [161, 125] width 27 height 7
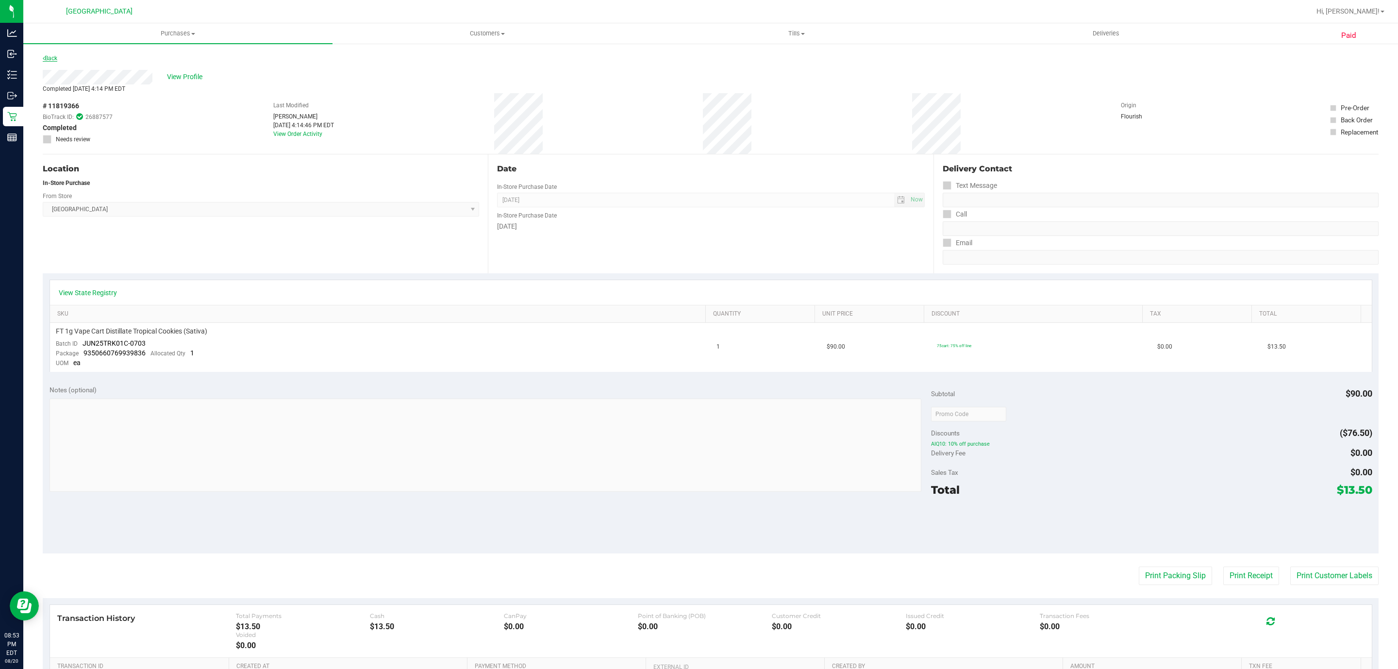
click at [51, 61] on link "Back" at bounding box center [50, 58] width 15 height 7
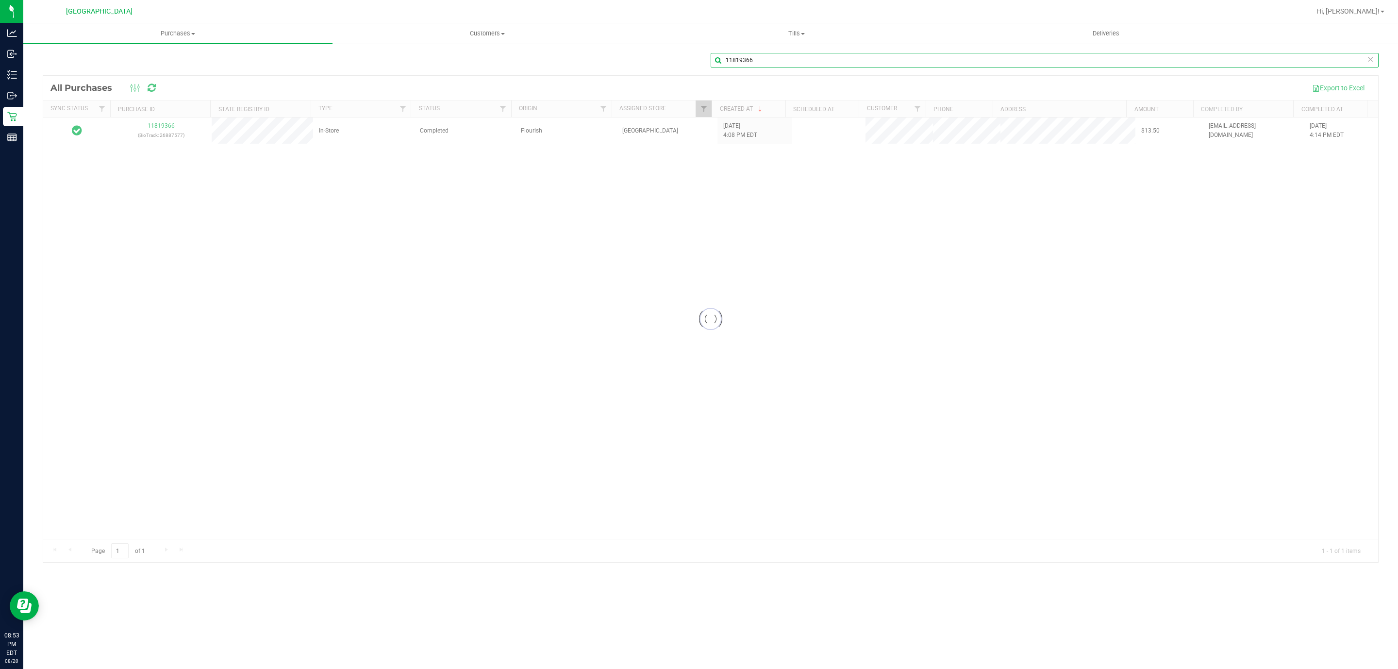
click at [766, 64] on input "11819366" at bounding box center [1045, 60] width 668 height 15
type input "11816276"
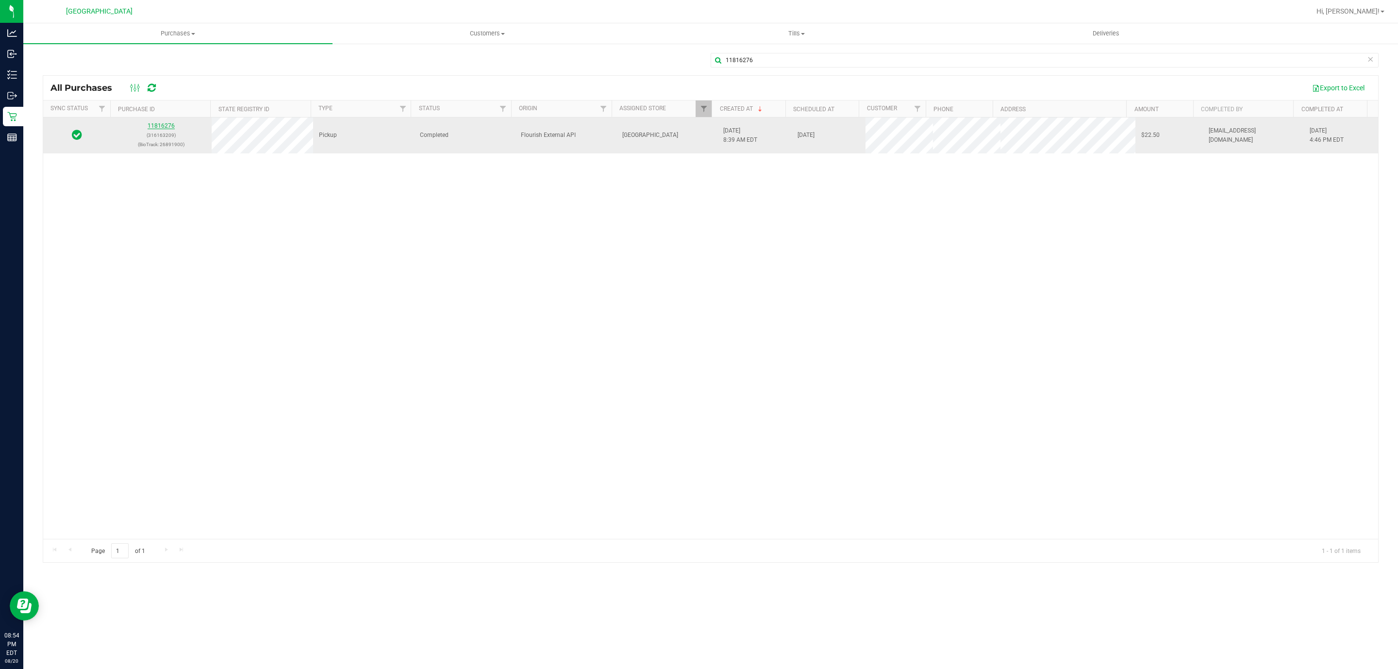
click at [168, 124] on link "11816276" at bounding box center [161, 125] width 27 height 7
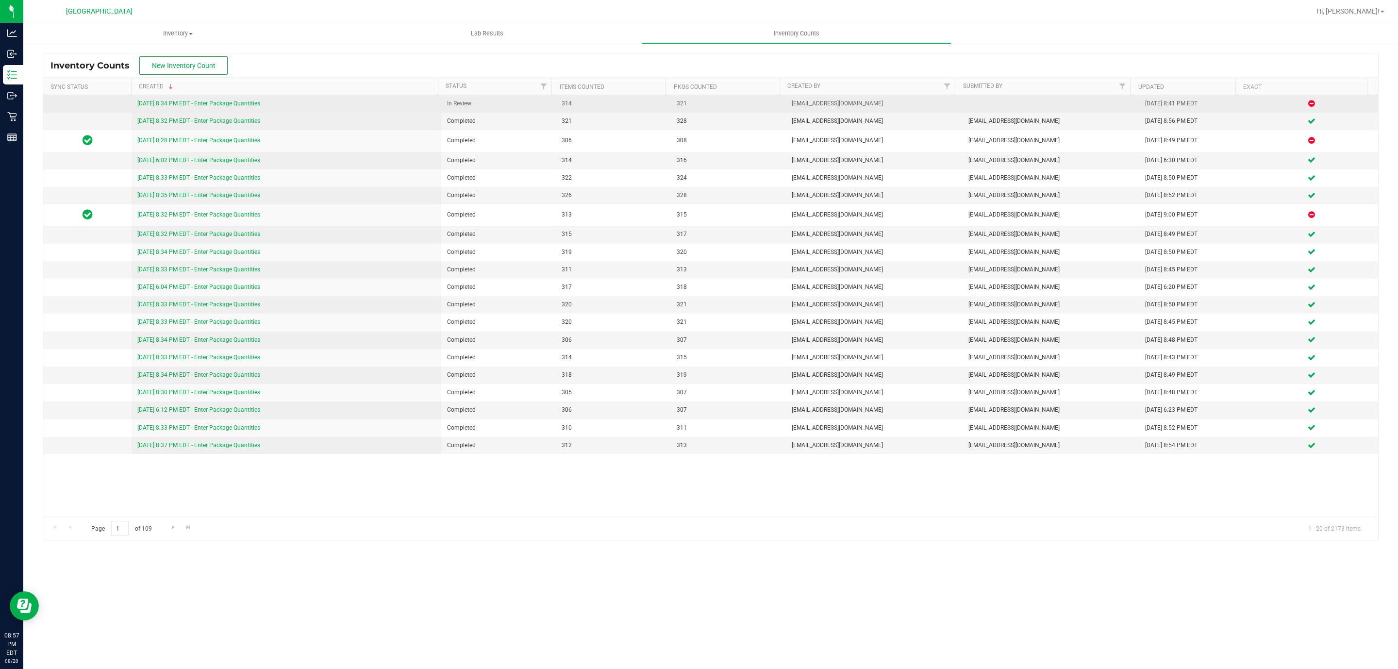
click at [223, 101] on link "[DATE] 8:34 PM EDT - Enter Package Quantities" at bounding box center [198, 103] width 123 height 7
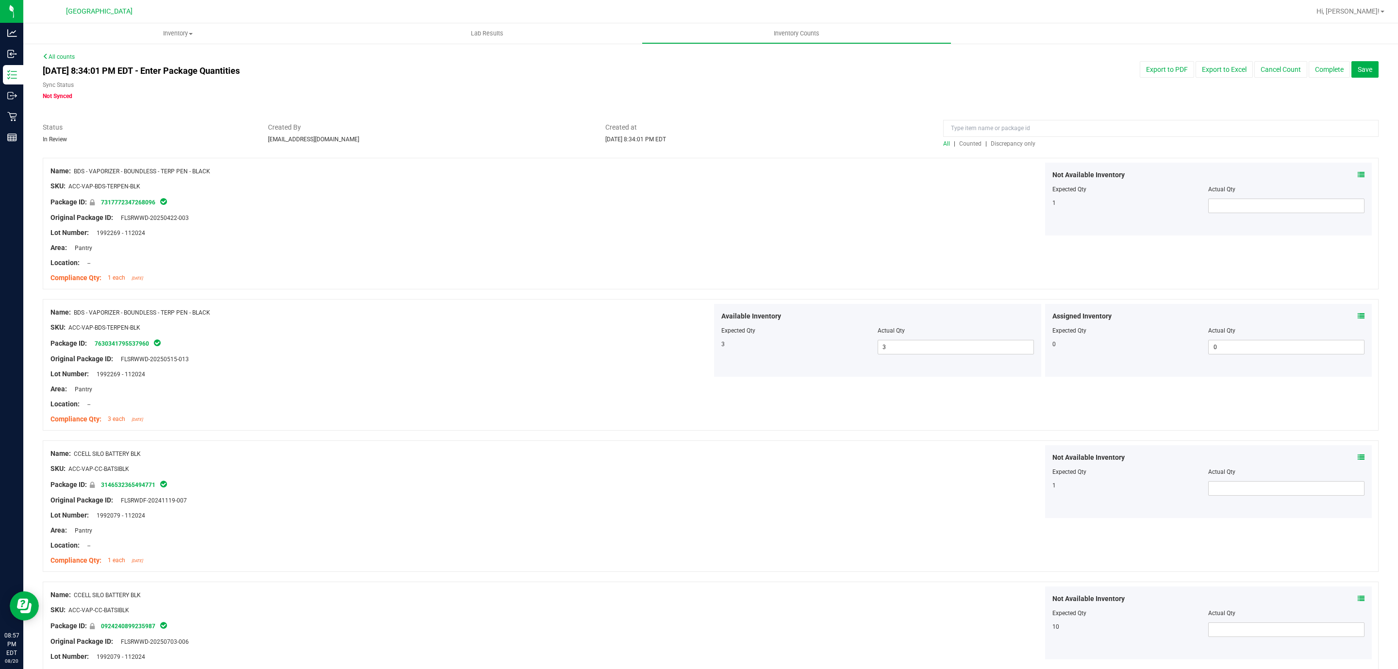
click at [992, 148] on div "All | Counted | Discrepancy only" at bounding box center [1160, 143] width 435 height 9
click at [996, 145] on span "Discrepancy only" at bounding box center [1013, 143] width 45 height 7
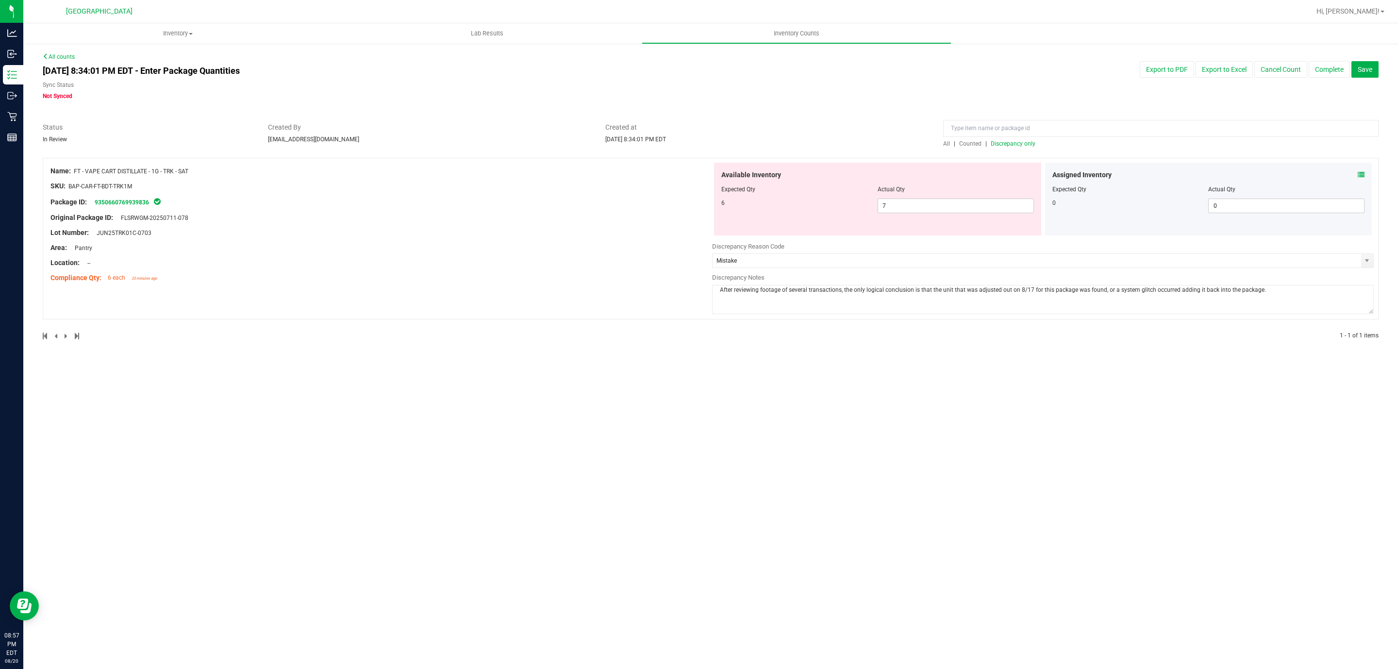
drag, startPoint x: 1267, startPoint y: 298, endPoint x: 456, endPoint y: 281, distance: 811.2
click at [456, 281] on div "Name: FT - VAPE CART DISTILLATE - 1G - TRK - SAT SKU: BAP-CAR-FT-BDT-TRK1M Pack…" at bounding box center [711, 239] width 1336 height 162
click at [763, 97] on div "Sync Status Not Synced" at bounding box center [429, 91] width 773 height 20
click at [1318, 65] on button "Complete" at bounding box center [1328, 69] width 41 height 17
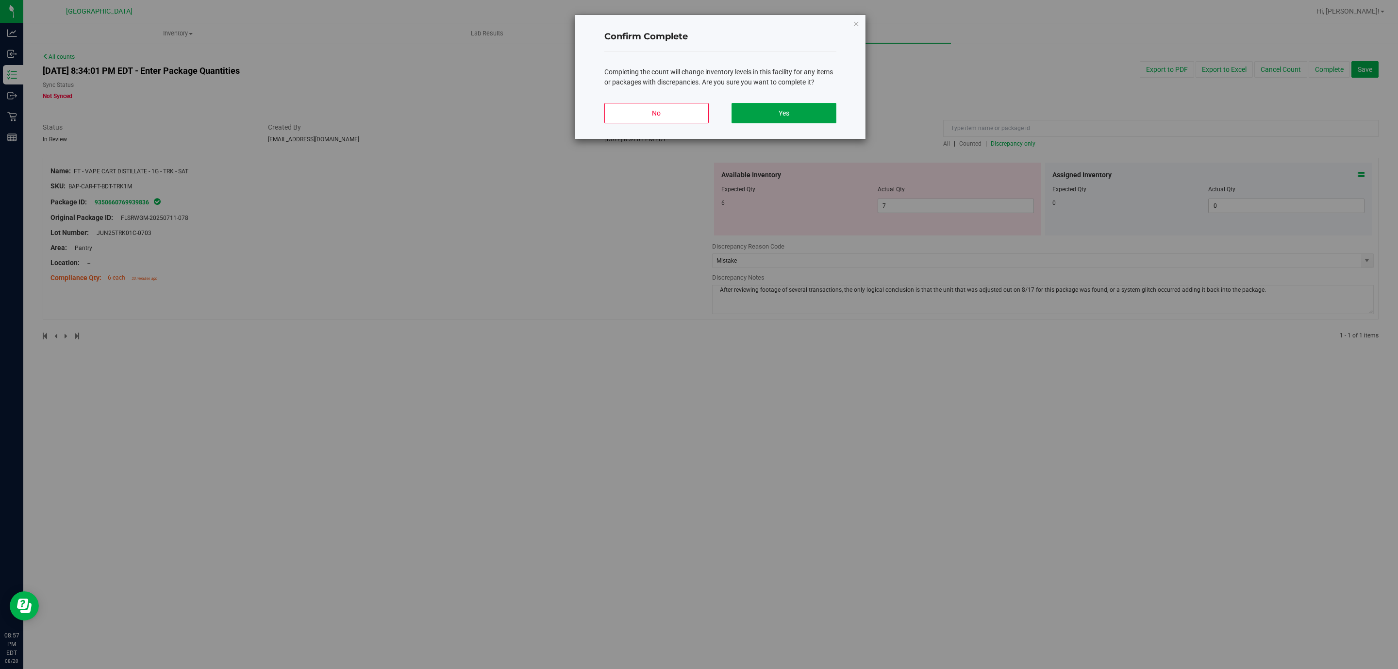
click at [770, 103] on button "Yes" at bounding box center [783, 113] width 104 height 20
